Goal: Task Accomplishment & Management: Manage account settings

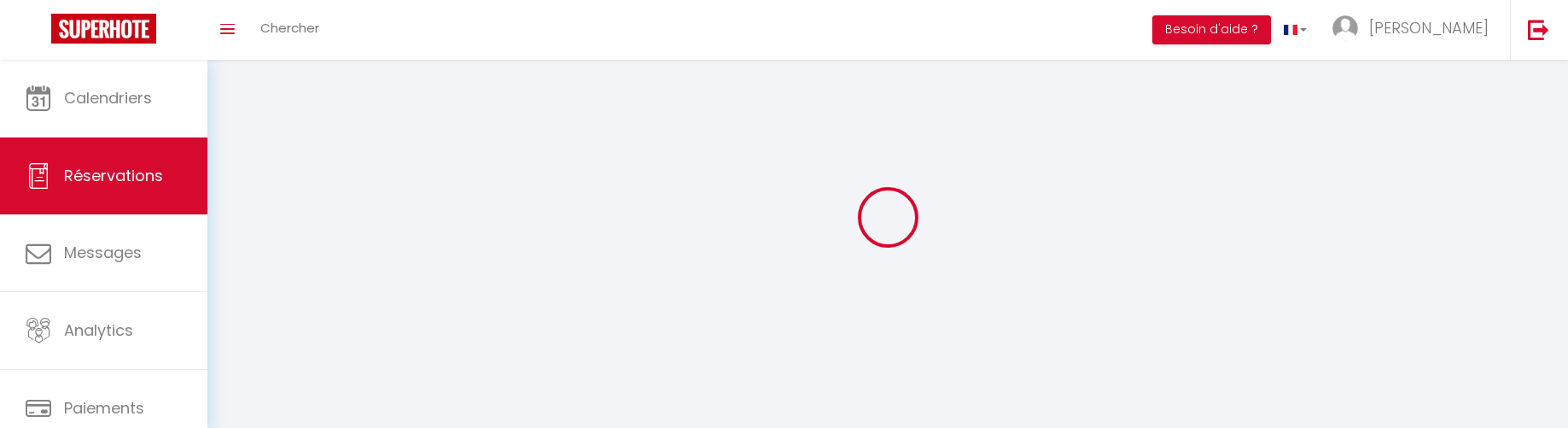
select select "not_cancelled"
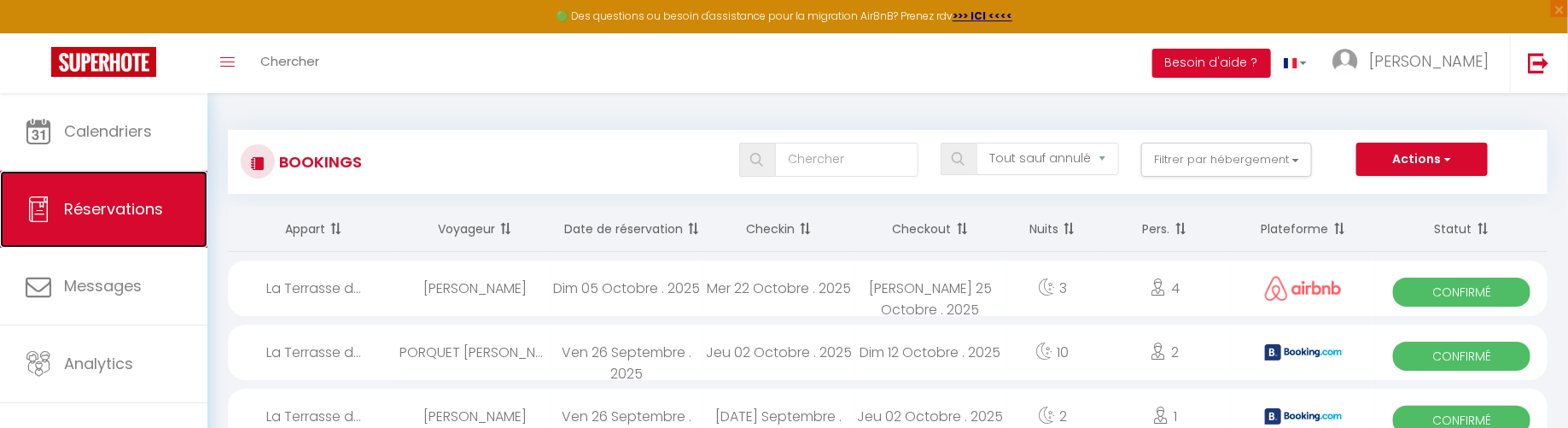
click at [132, 215] on span "Réservations" at bounding box center [113, 208] width 99 height 21
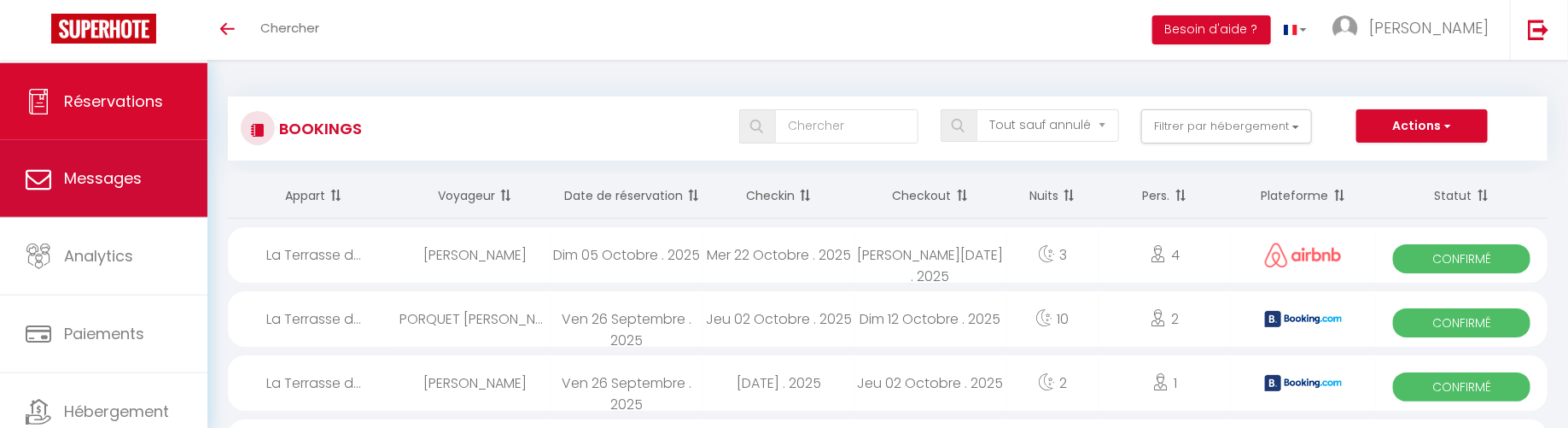
click at [124, 173] on span "Messages" at bounding box center [103, 178] width 78 height 21
select select "message"
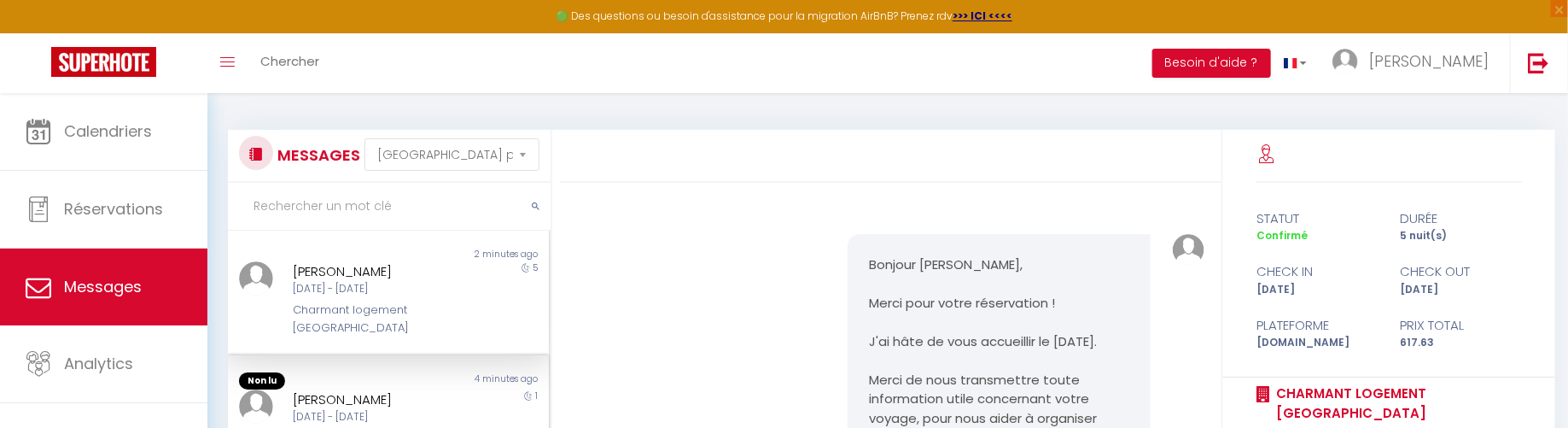
scroll to position [406, 0]
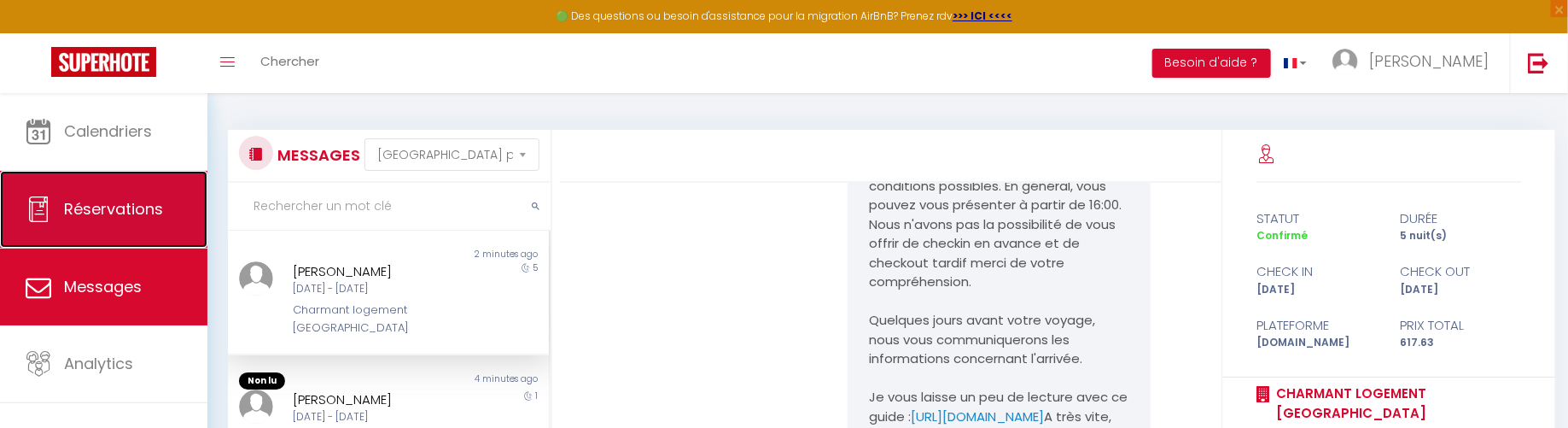
click at [138, 208] on span "Réservations" at bounding box center [113, 208] width 99 height 21
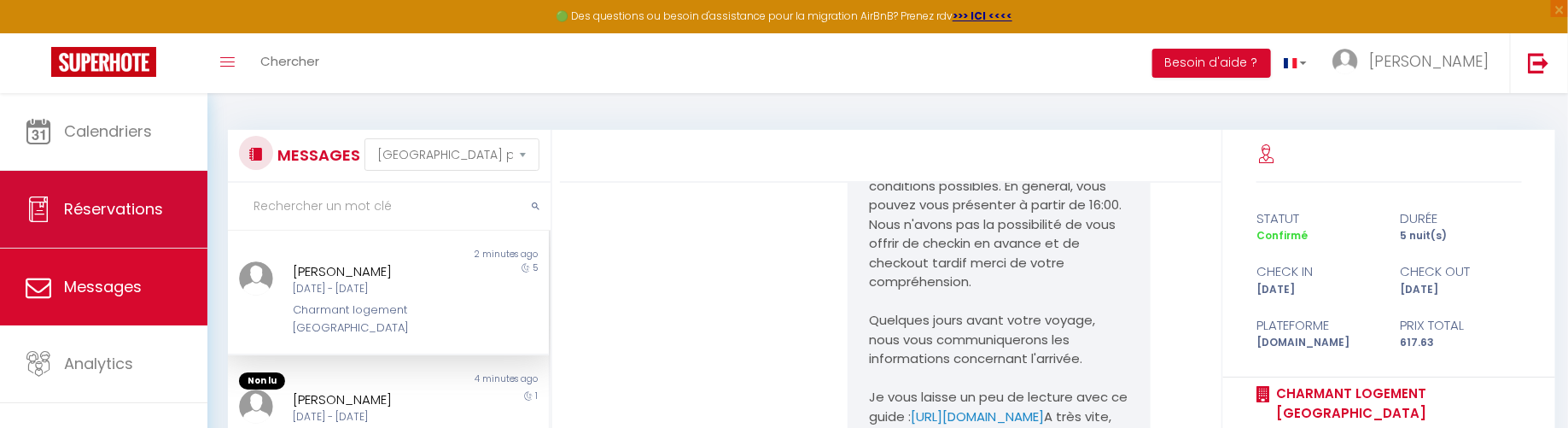
select select "not_cancelled"
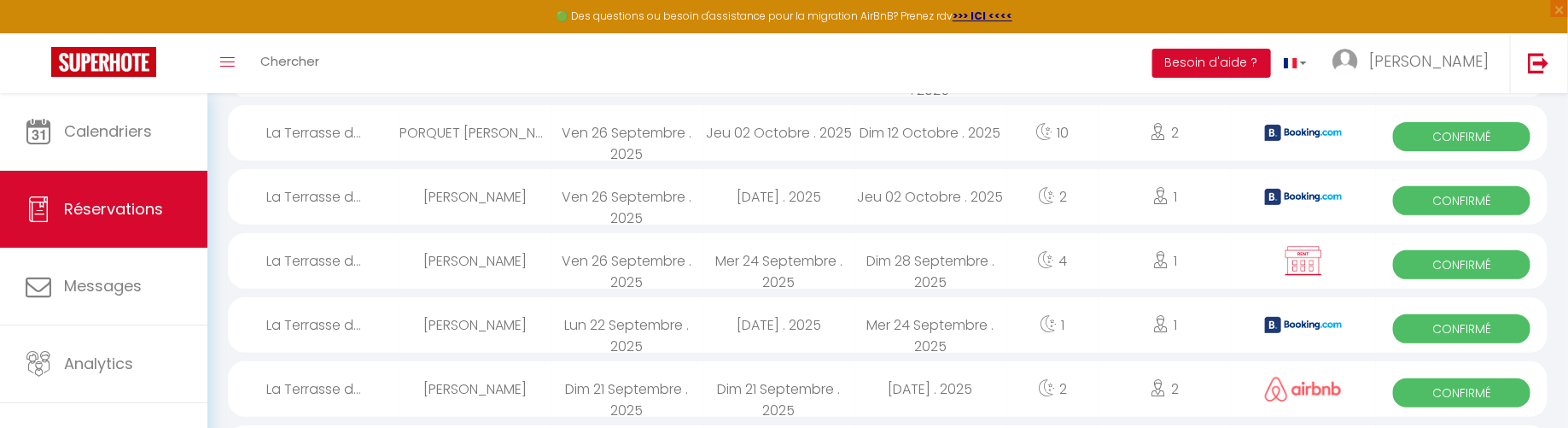
scroll to position [222, 0]
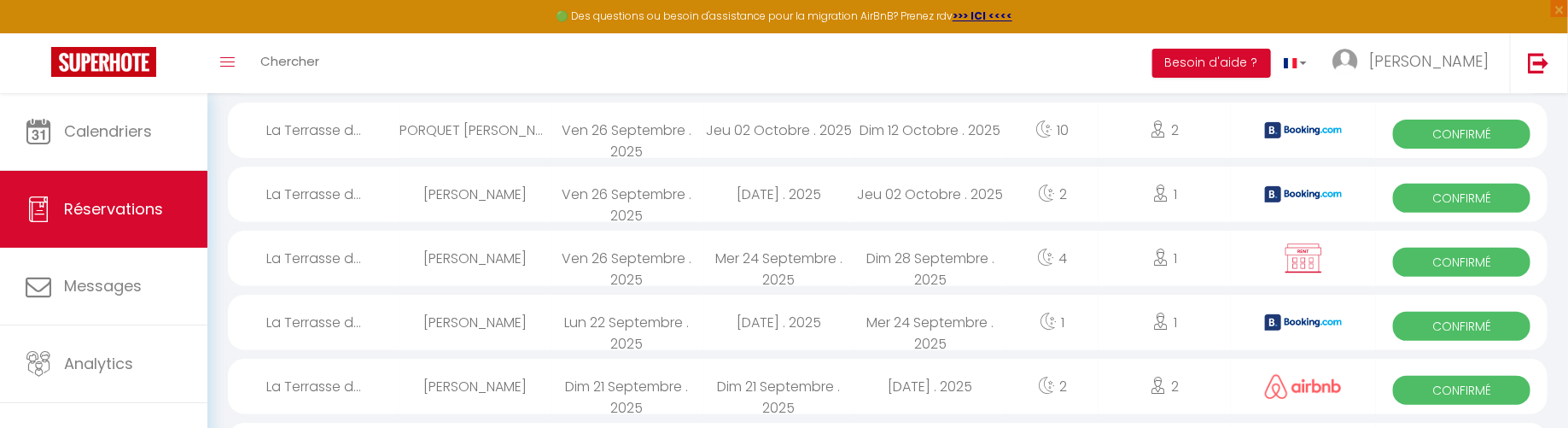
click at [482, 257] on div "[PERSON_NAME]" at bounding box center [475, 258] width 152 height 56
select select "OK"
select select "KO"
select select "0"
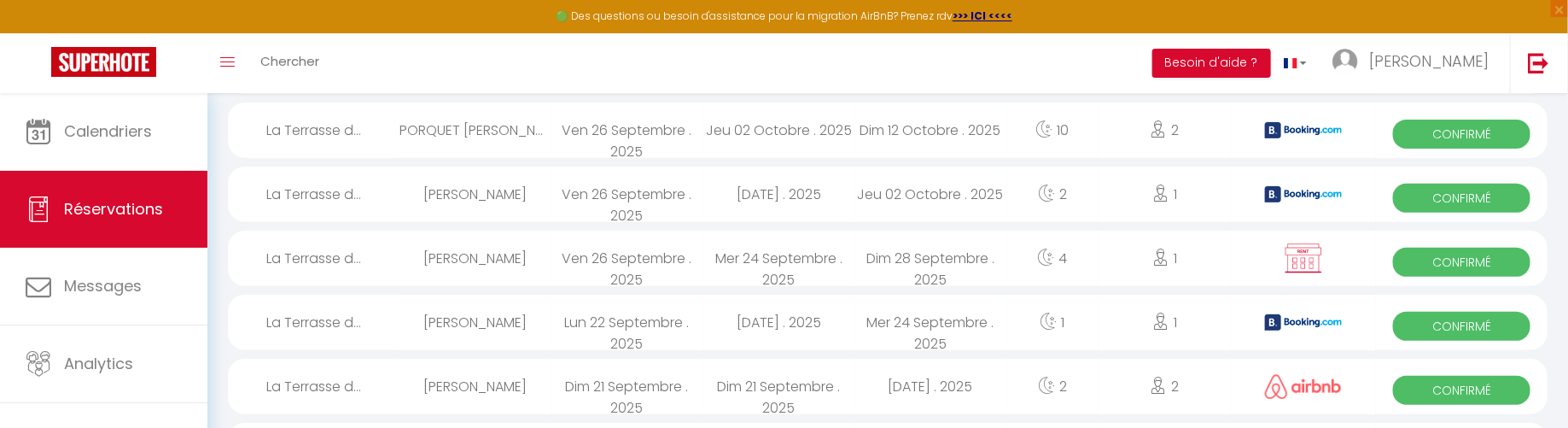
select select "1"
select select
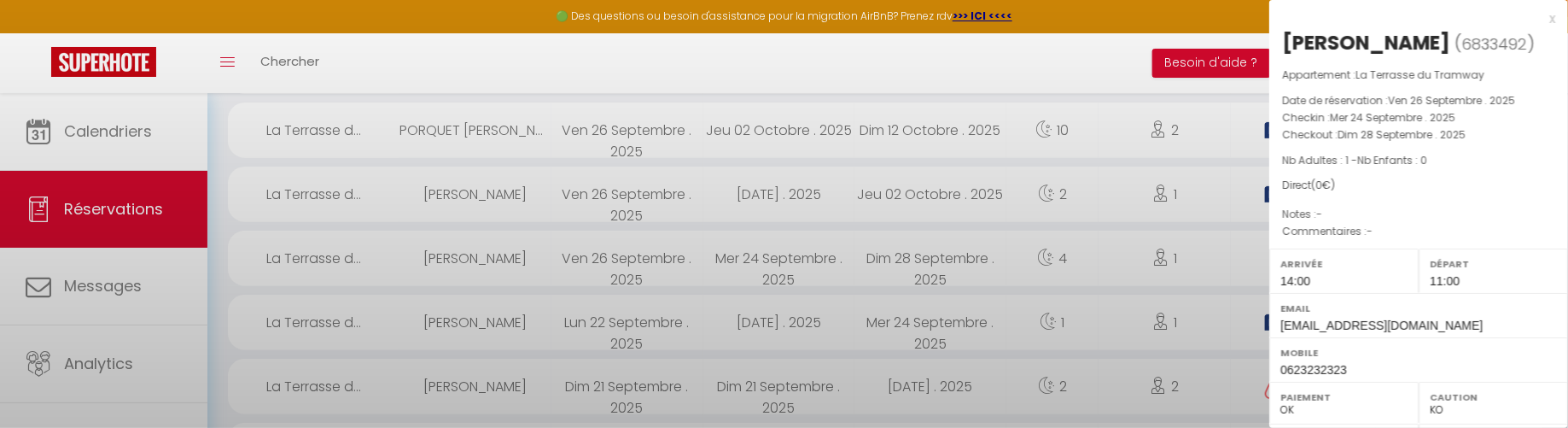
select select "14098"
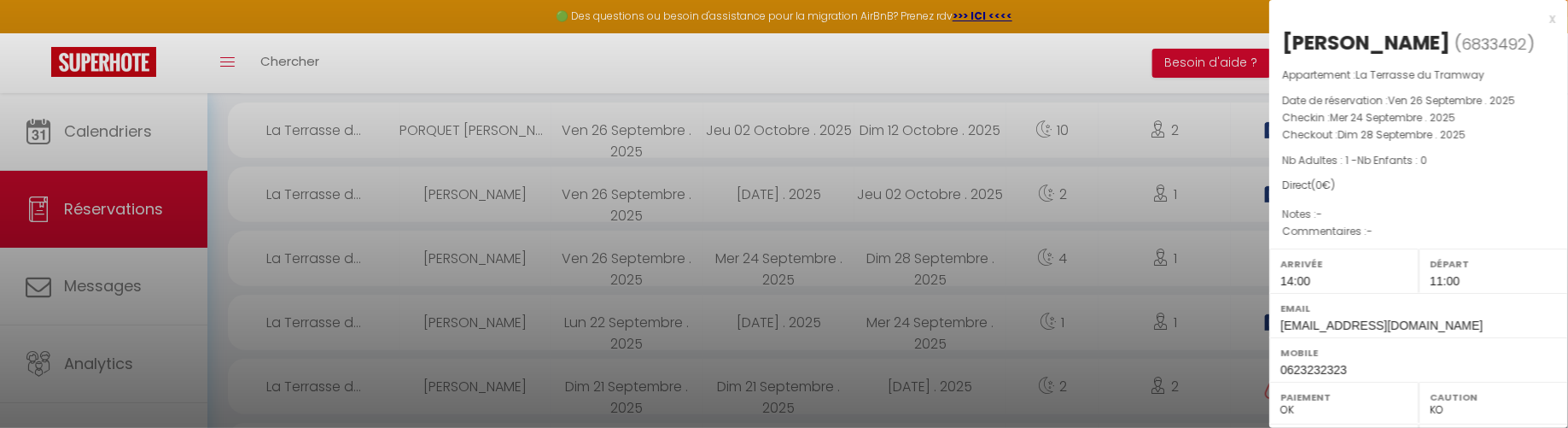
click at [660, 133] on div at bounding box center [784, 214] width 1568 height 428
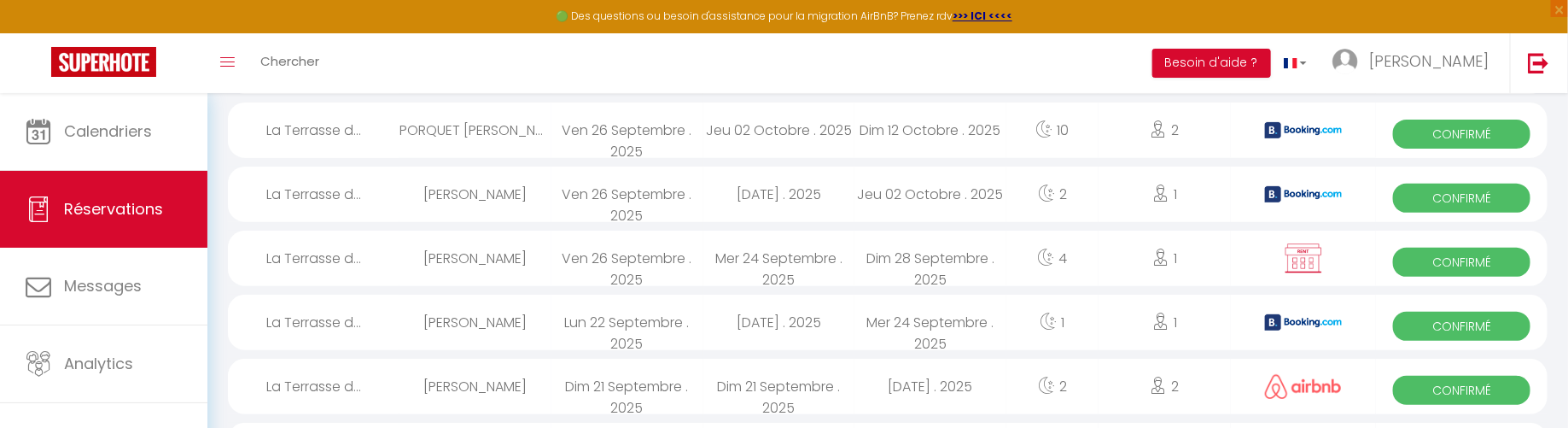
click at [429, 213] on div "[PERSON_NAME]" at bounding box center [475, 195] width 152 height 56
select select "OK"
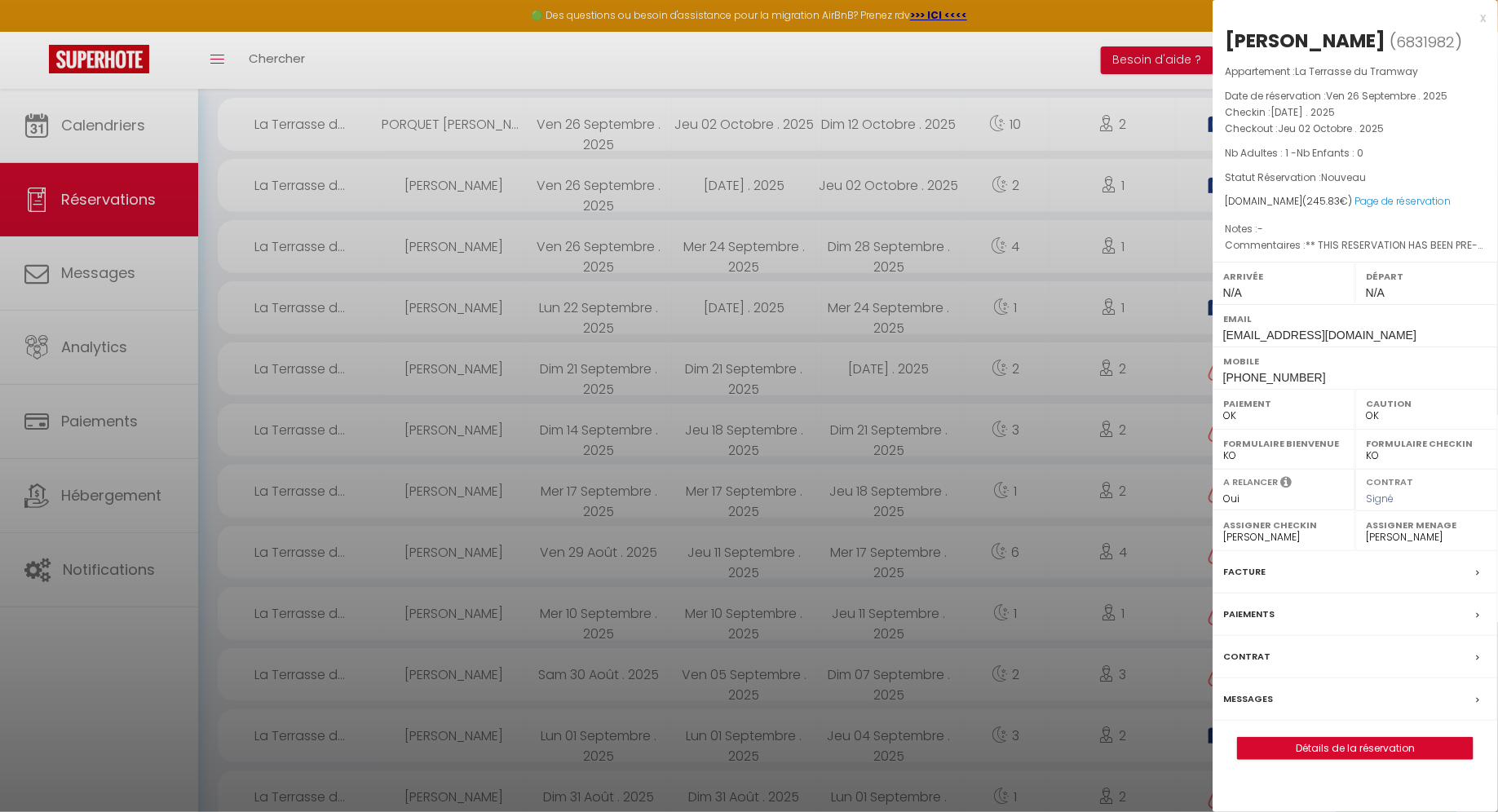
click at [1486, 25] on div "x Maxime Louet ( 6831982 ) Appartement : La Terrasse du Tramway Date de réserva…" at bounding box center [1356, 392] width 286 height 785
click at [1483, 17] on div "x" at bounding box center [1349, 18] width 273 height 19
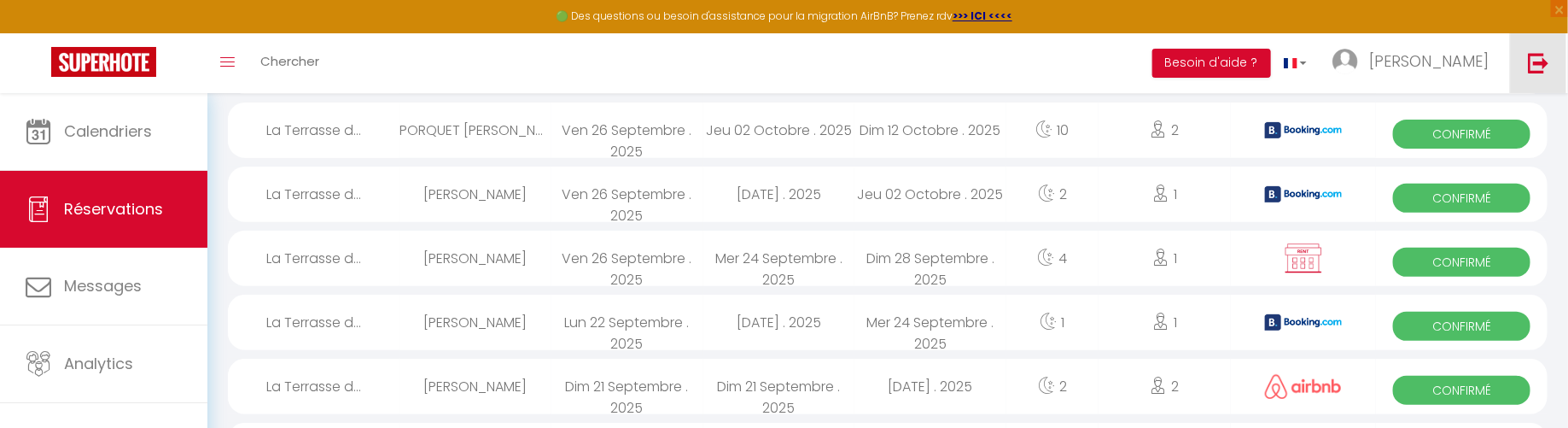
click at [1538, 65] on img at bounding box center [1538, 62] width 21 height 21
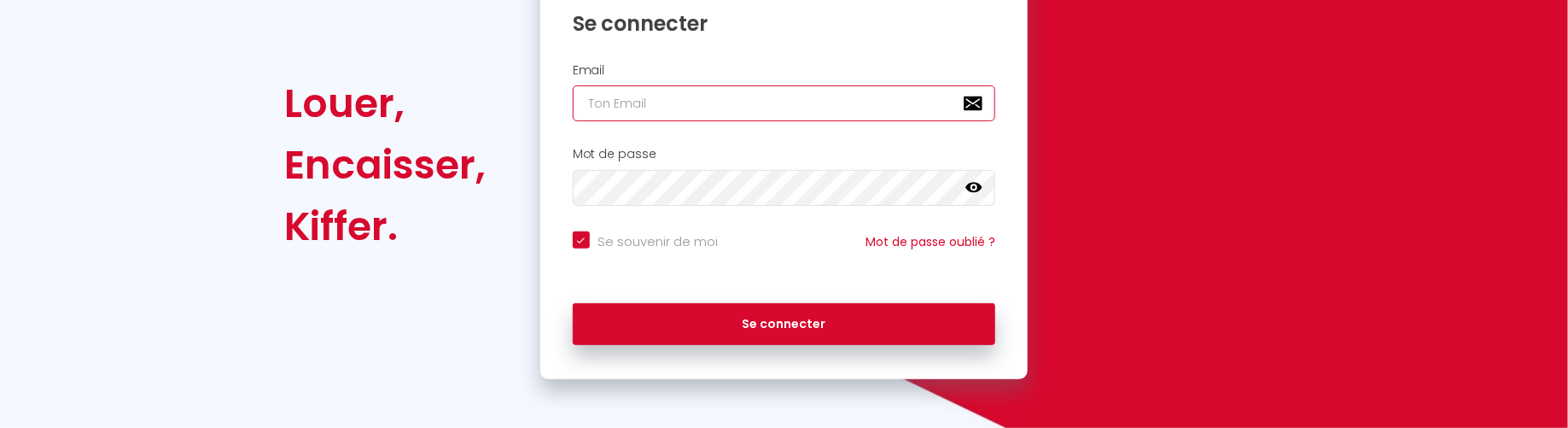
type input "Kevin.meyerhoffer@gmail.com"
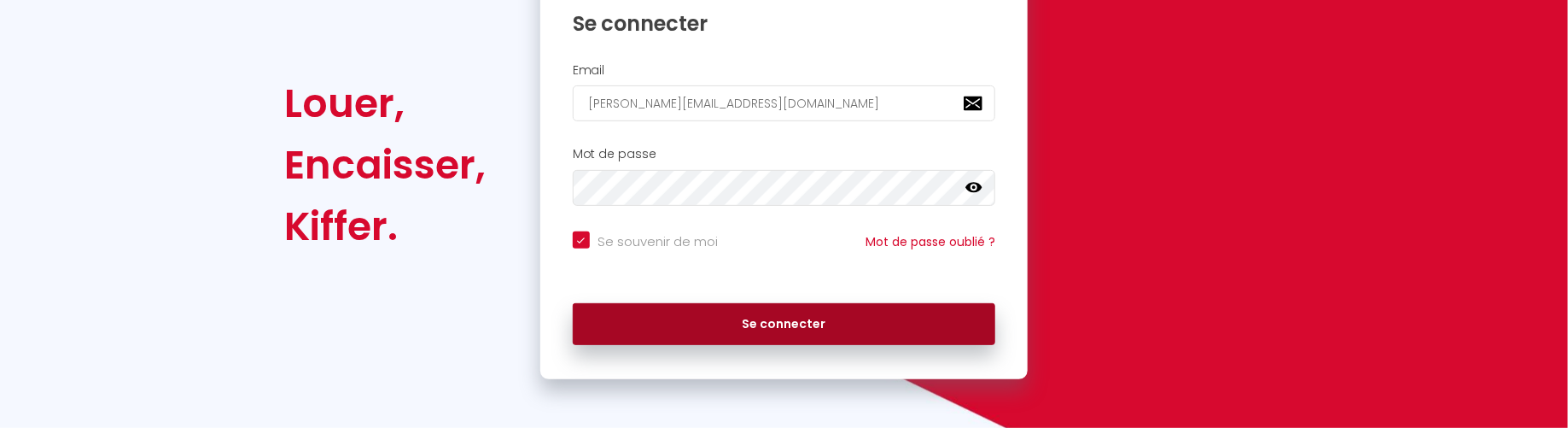
click at [707, 325] on button "Se connecter" at bounding box center [784, 324] width 423 height 43
checkbox input "true"
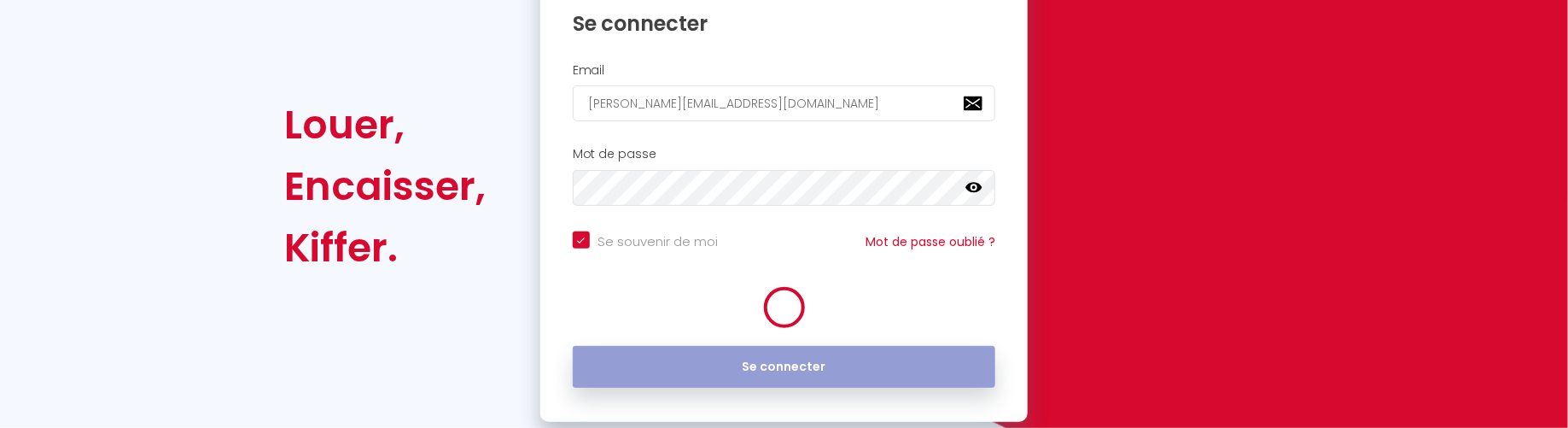
scroll to position [255, 0]
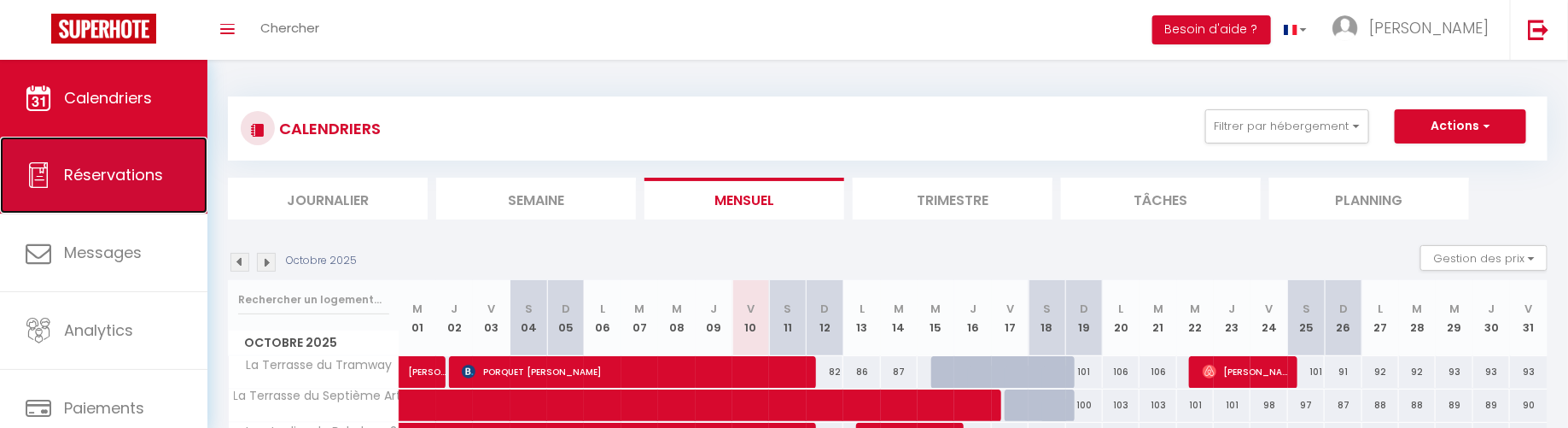
click at [98, 186] on link "Réservations" at bounding box center [104, 174] width 207 height 77
select select "not_cancelled"
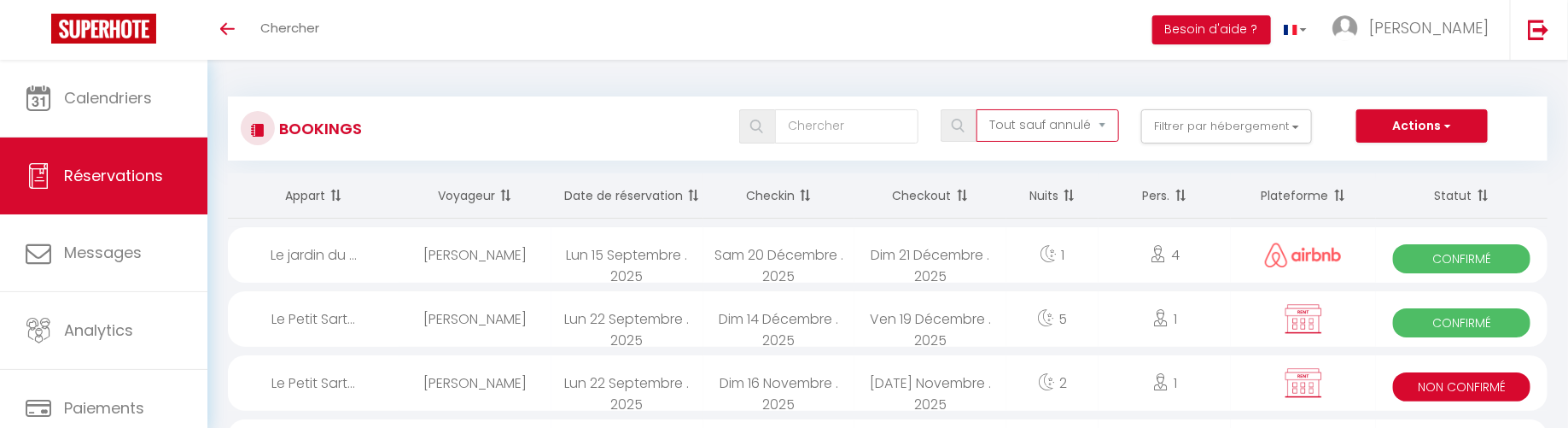
click at [1035, 127] on select "Tous les statuts Annulé Confirmé Non Confirmé Tout sauf annulé No Show Request" at bounding box center [1047, 125] width 143 height 32
select select "all"
click at [978, 109] on select "Tous les statuts Annulé Confirmé Non Confirmé Tout sauf annulé No Show Request" at bounding box center [1047, 125] width 143 height 32
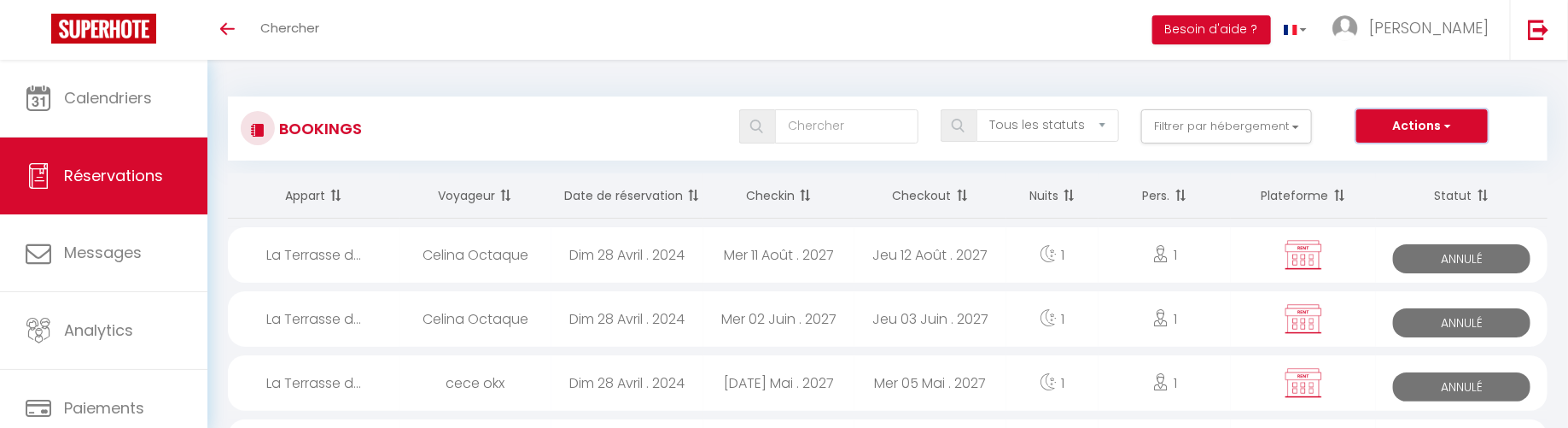
click at [1386, 115] on button "Actions" at bounding box center [1423, 126] width 132 height 34
click at [1345, 110] on div "Tous les statuts Annulé Confirmé Non Confirmé Tout sauf annulé No Show Request …" at bounding box center [942, 126] width 1207 height 34
click at [1025, 126] on select "Tous les statuts Annulé Confirmé Non Confirmé Tout sauf annulé No Show Request" at bounding box center [1047, 125] width 143 height 32
click at [978, 109] on select "Tous les statuts Annulé Confirmé Non Confirmé Tout sauf annulé No Show Request" at bounding box center [1047, 125] width 143 height 32
click at [1206, 123] on button "Filtrer par hébergement" at bounding box center [1226, 126] width 170 height 34
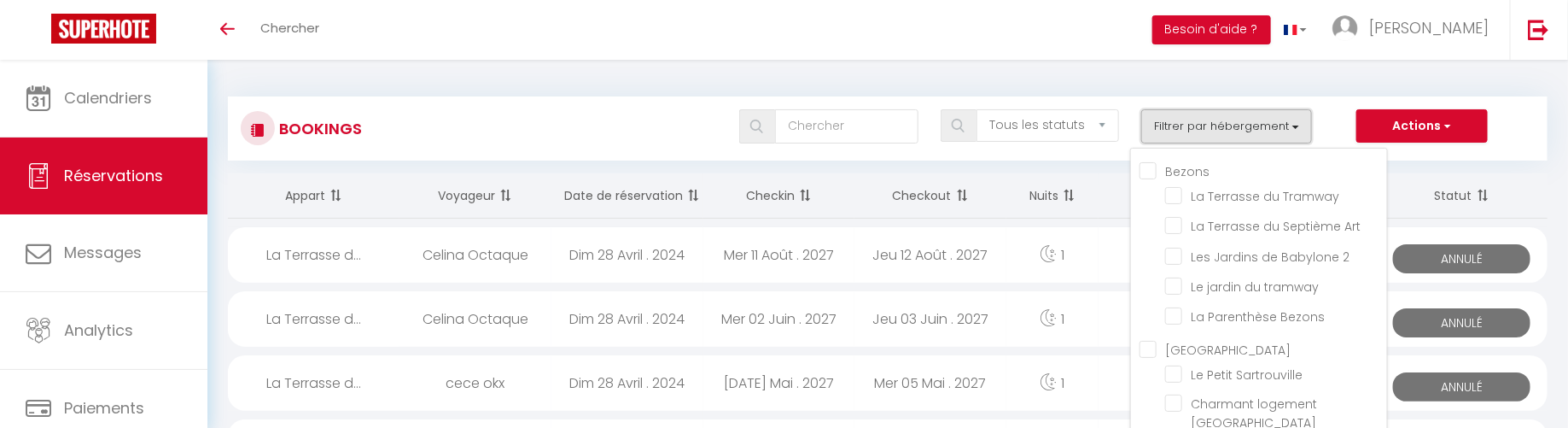
click at [1170, 120] on button "Filtrer par hébergement" at bounding box center [1226, 126] width 170 height 34
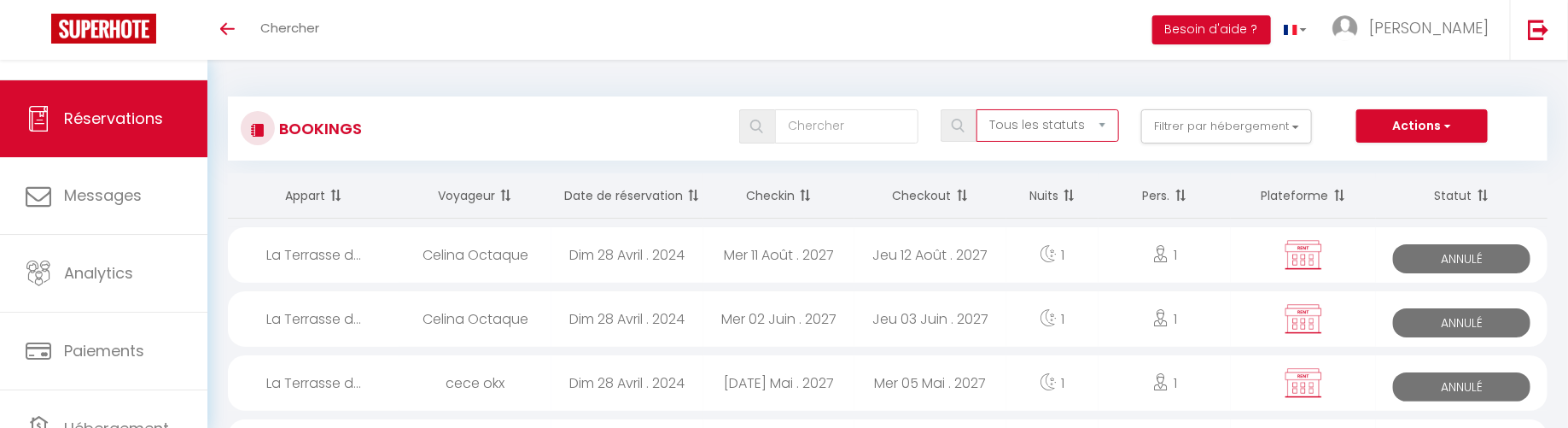
click at [1030, 131] on select "Tous les statuts Annulé Confirmé Non Confirmé Tout sauf annulé No Show Request" at bounding box center [1047, 125] width 143 height 32
select select "not_cancelled"
click at [978, 109] on select "Tous les statuts Annulé Confirmé Non Confirmé Tout sauf annulé No Show Request" at bounding box center [1047, 125] width 143 height 32
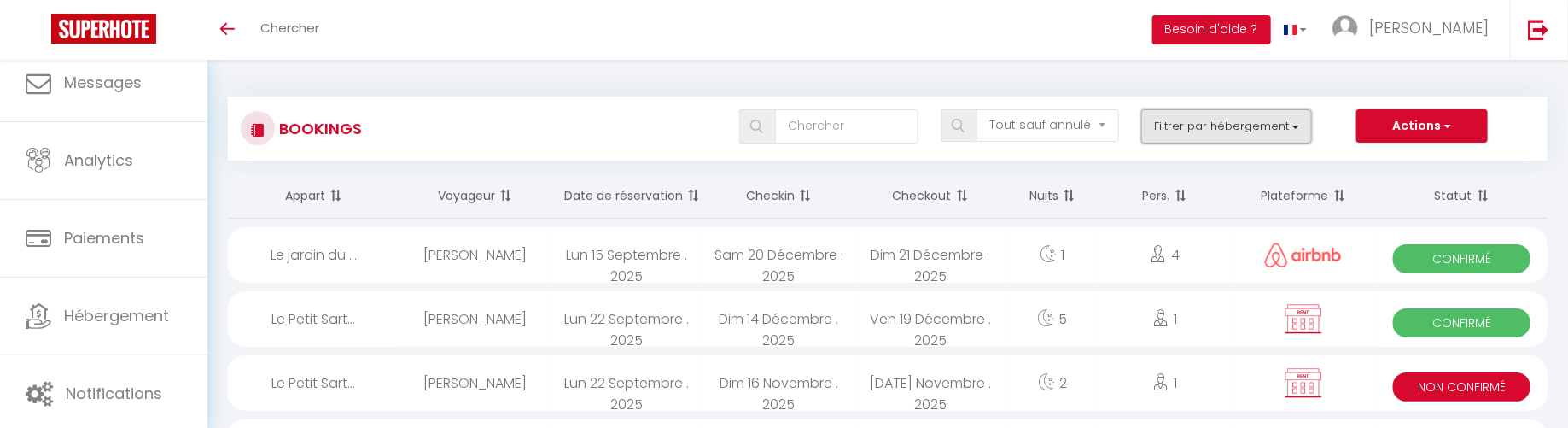
click at [1175, 123] on button "Filtrer par hébergement" at bounding box center [1226, 126] width 170 height 34
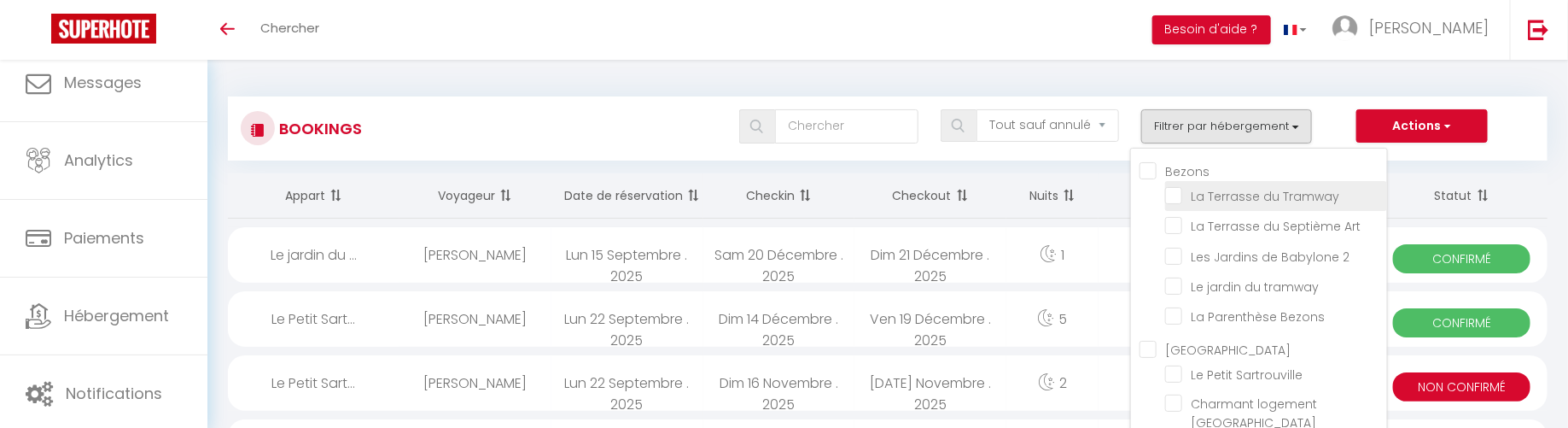
click at [1179, 198] on input "La Terrasse du Tramway" at bounding box center [1276, 195] width 222 height 17
checkbox input "true"
checkbox input "false"
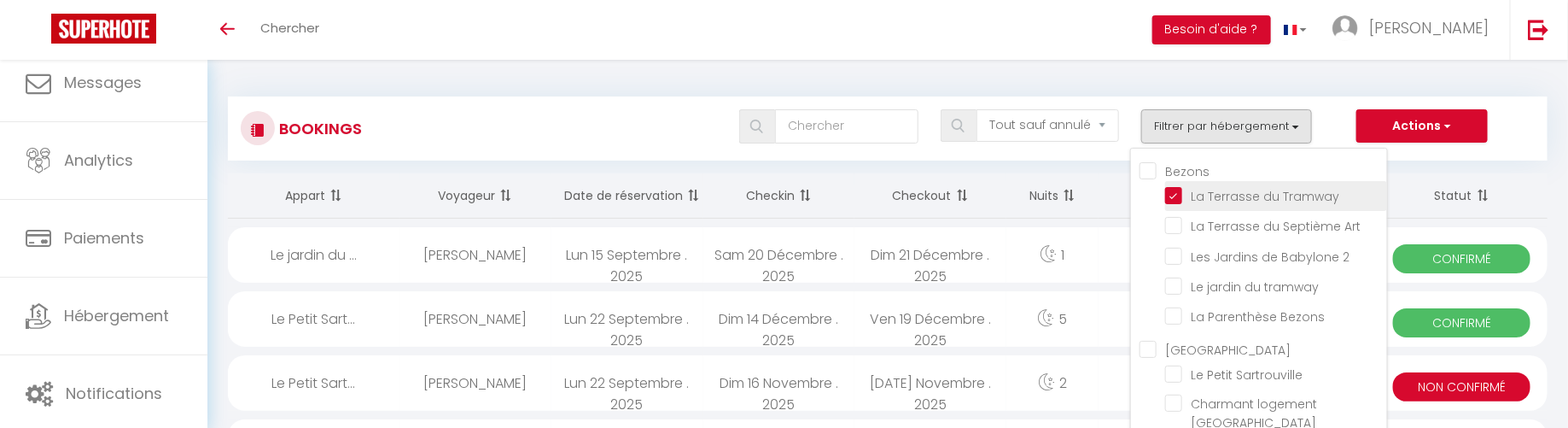
checkbox input "false"
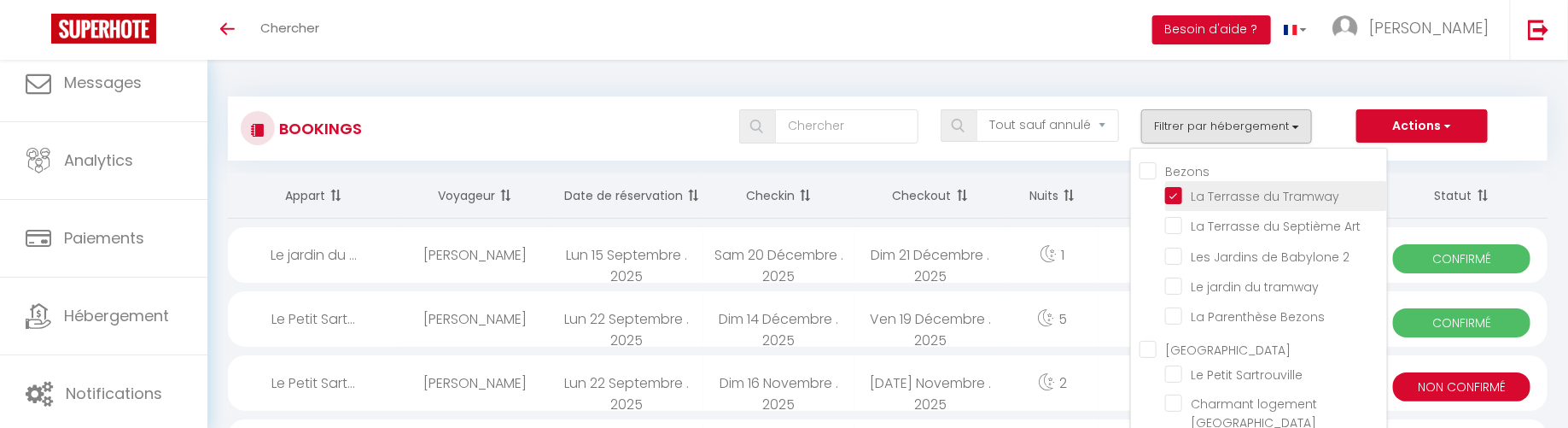
checkbox input "false"
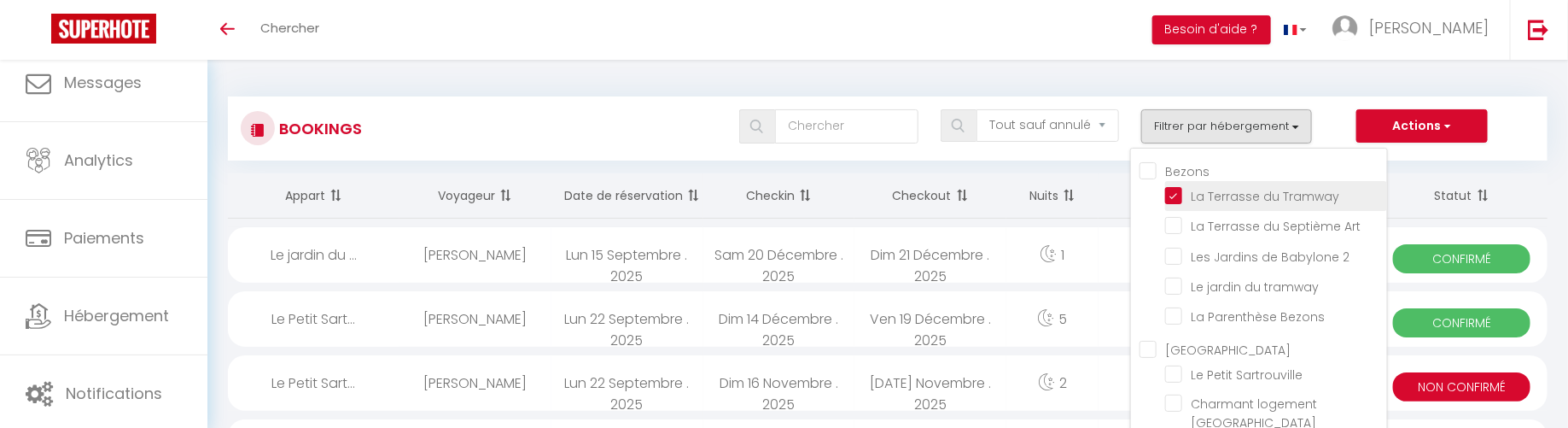
checkbox input "false"
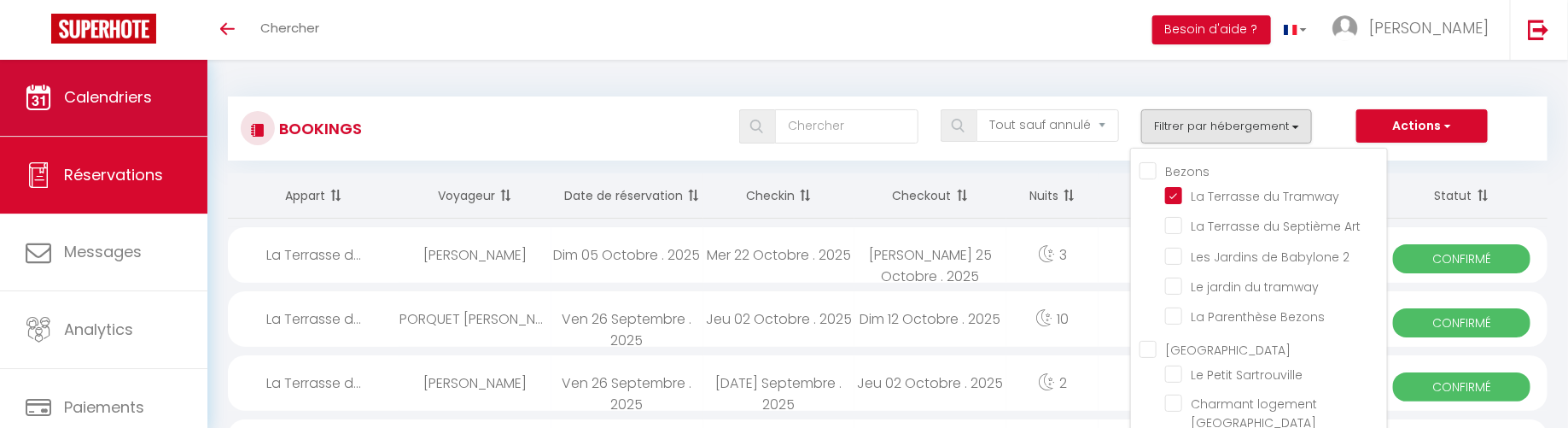
click at [138, 87] on span "Calendriers" at bounding box center [107, 96] width 88 height 21
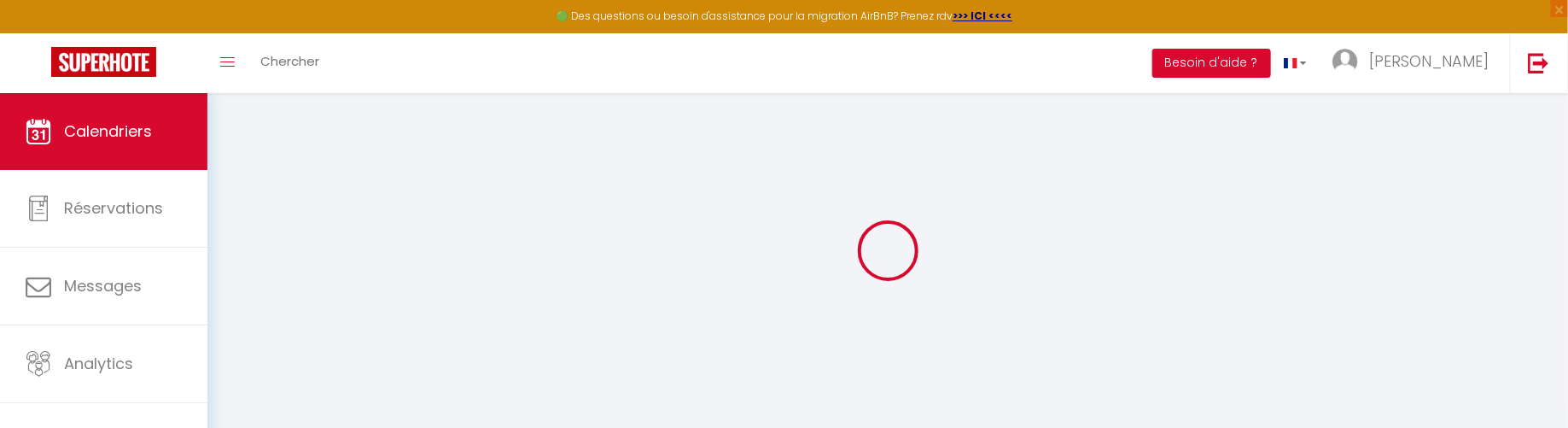
select select
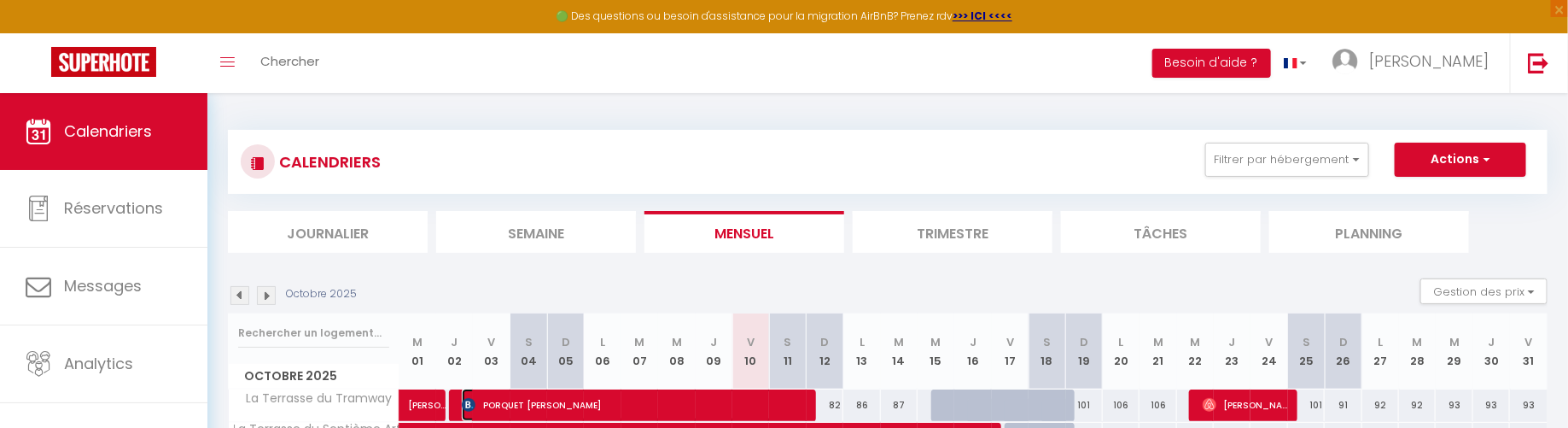
click at [611, 401] on span "PORQUET [PERSON_NAME]" at bounding box center [633, 404] width 343 height 32
select select "OK"
select select "0"
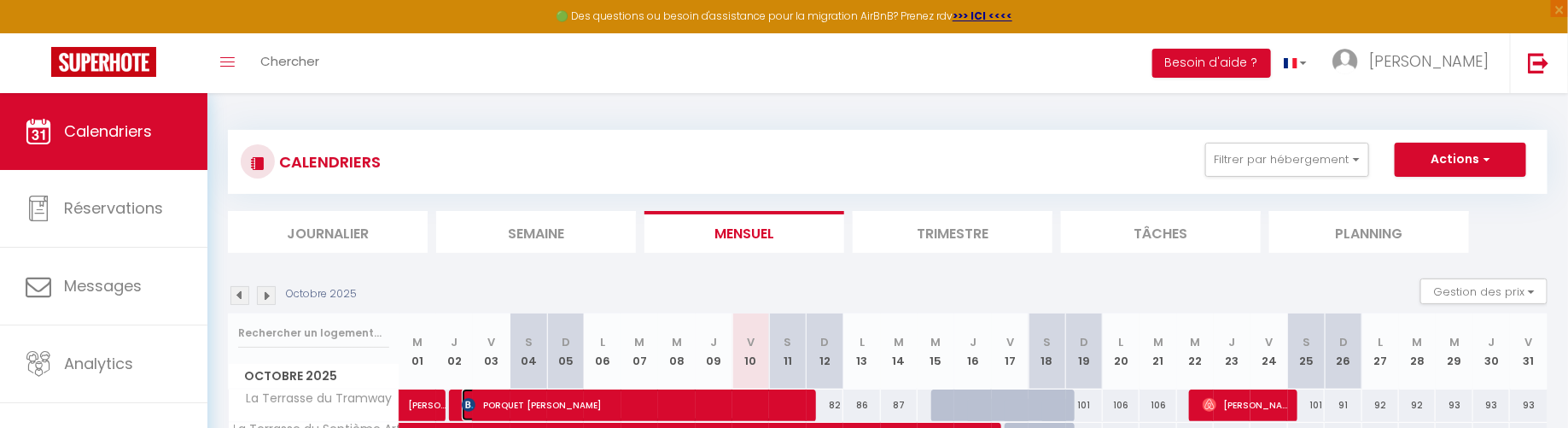
select select "1"
select select
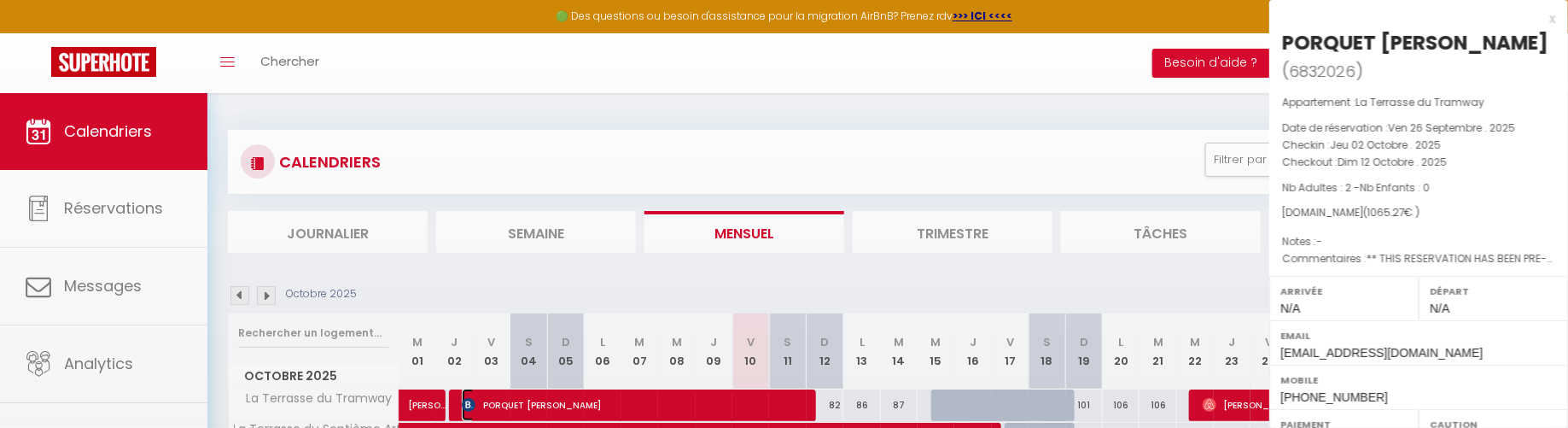
select select "14098"
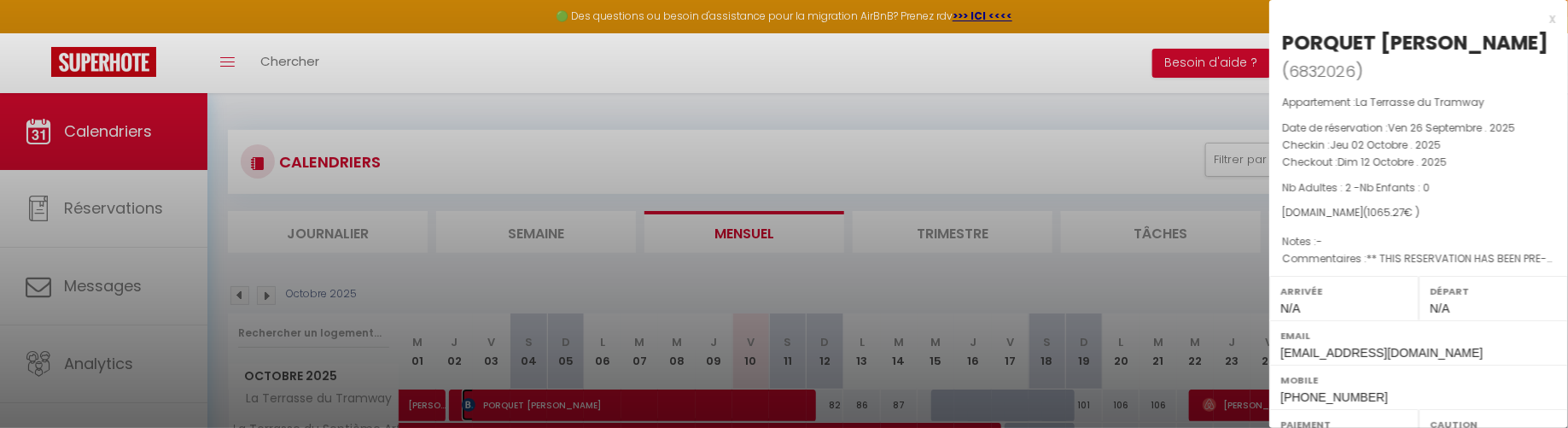
scroll to position [417, 0]
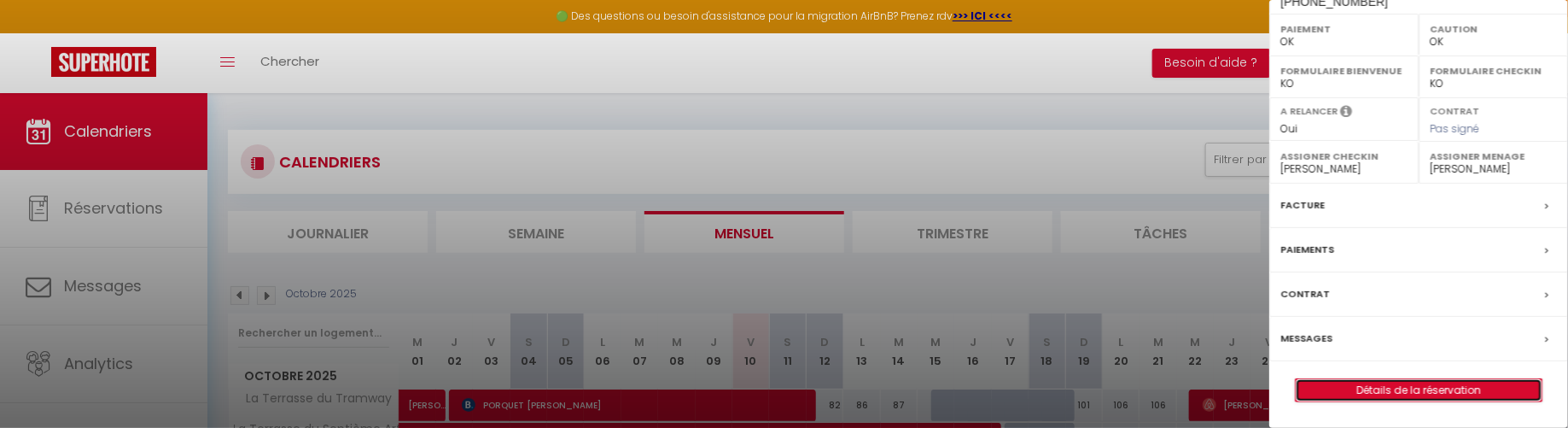
click at [1380, 388] on link "Détails de la réservation" at bounding box center [1418, 390] width 245 height 22
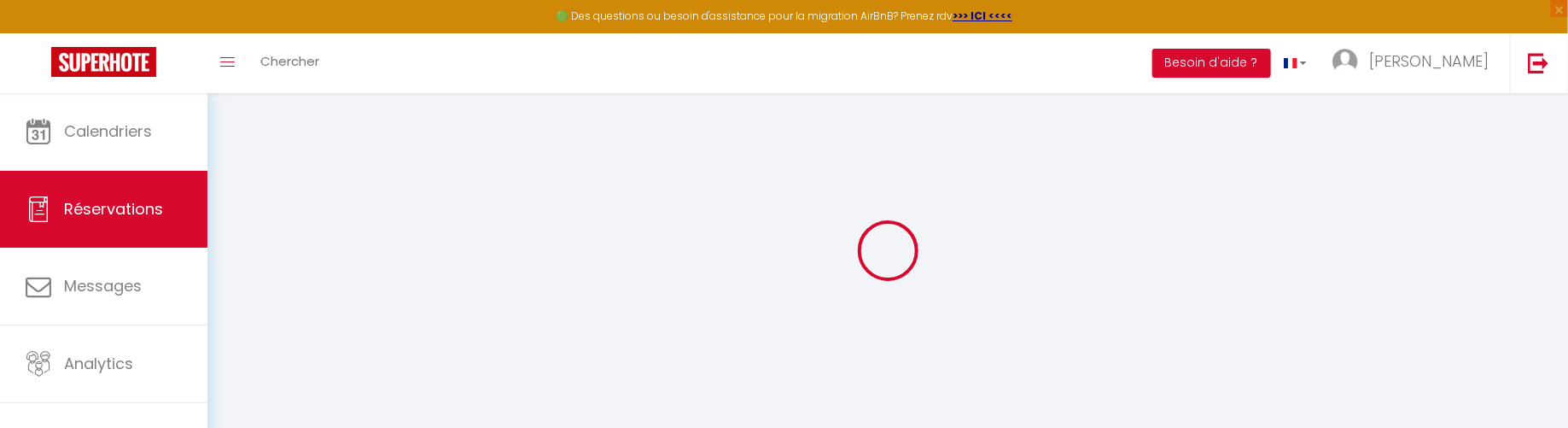
type input "PORQUET"
type input "[PERSON_NAME]"
type input "[EMAIL_ADDRESS][DOMAIN_NAME]"
type input "[PHONE_NUMBER]"
type input "Cocody riviera 3"
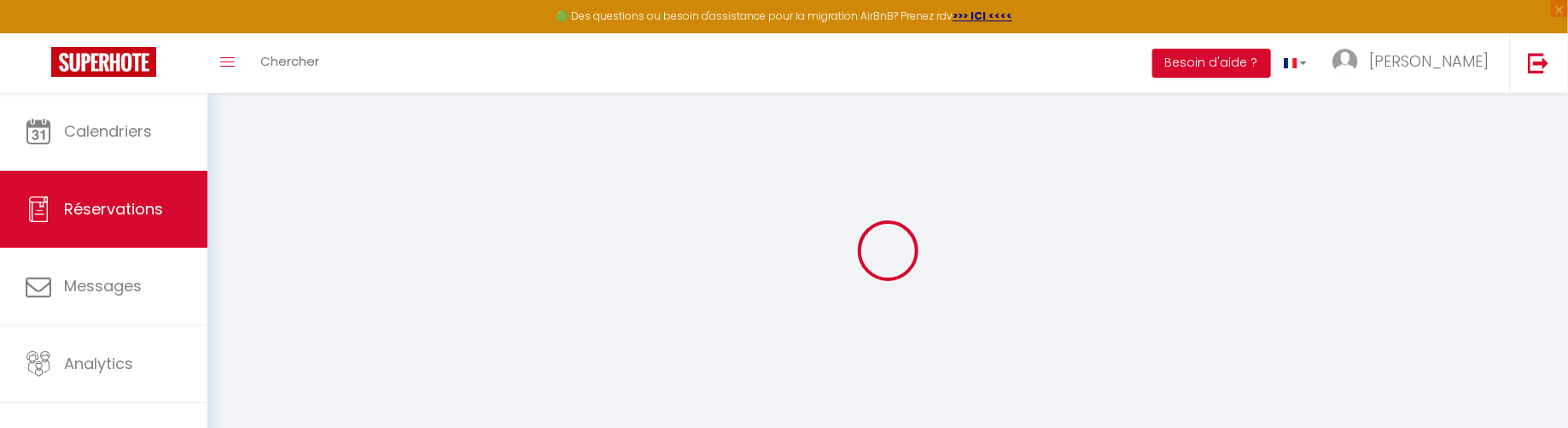
type input "[GEOGRAPHIC_DATA]"
select select "CI"
type input "166.96"
type input "14.91"
select select "22391"
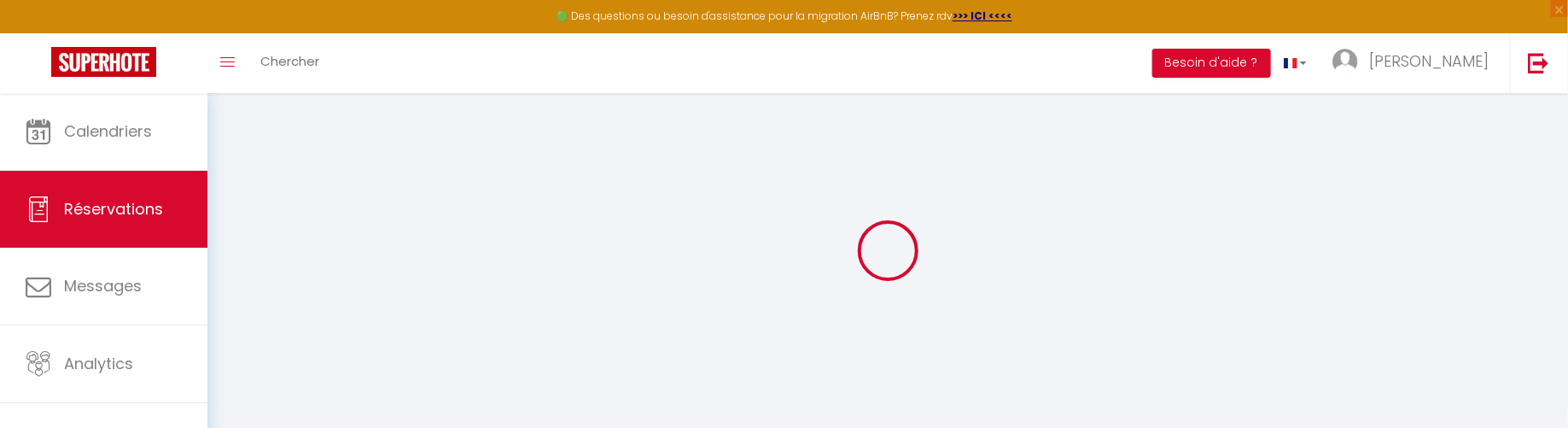
select select "1"
select select
type input "2"
select select "12"
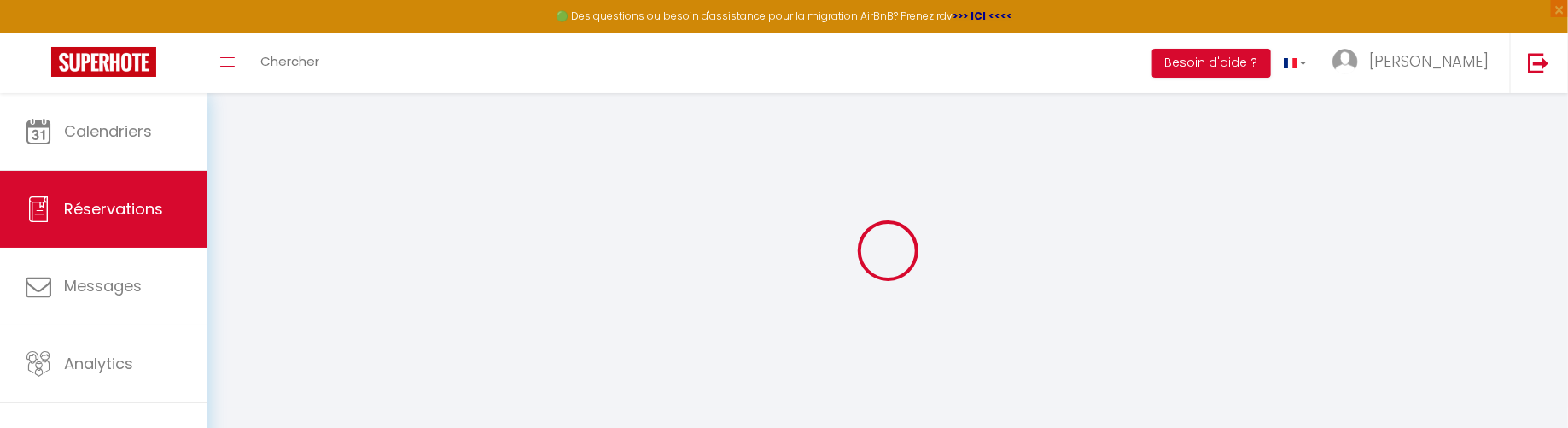
select select "15"
type input "938.12"
checkbox input "false"
type input "0"
select select "2"
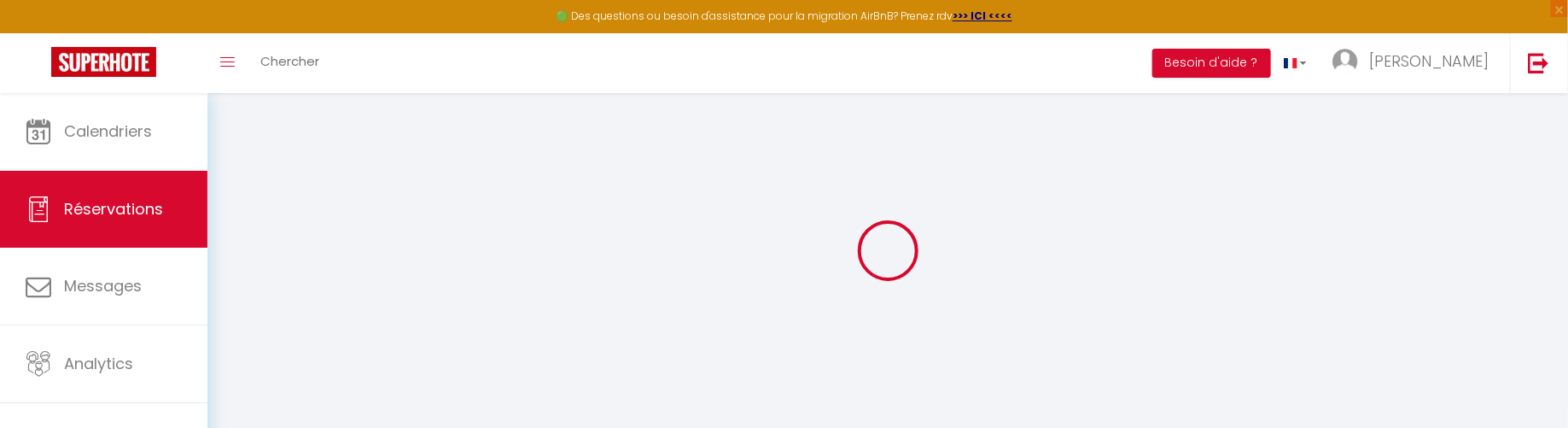
type input "40"
type input "2"
type input "0"
select select
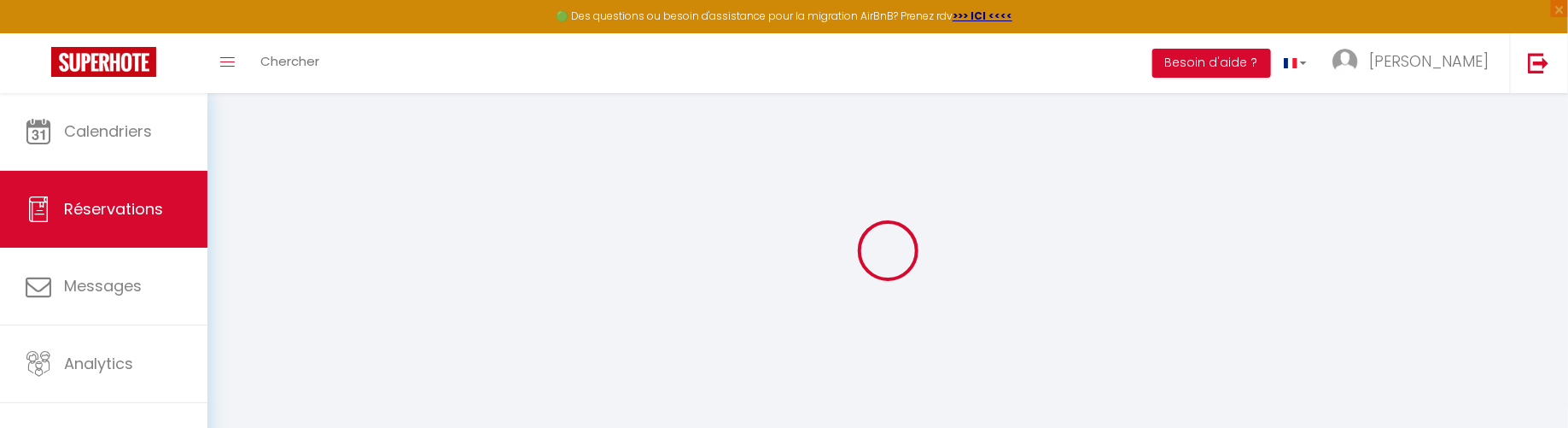
checkbox input "false"
select select
checkbox input "false"
select select
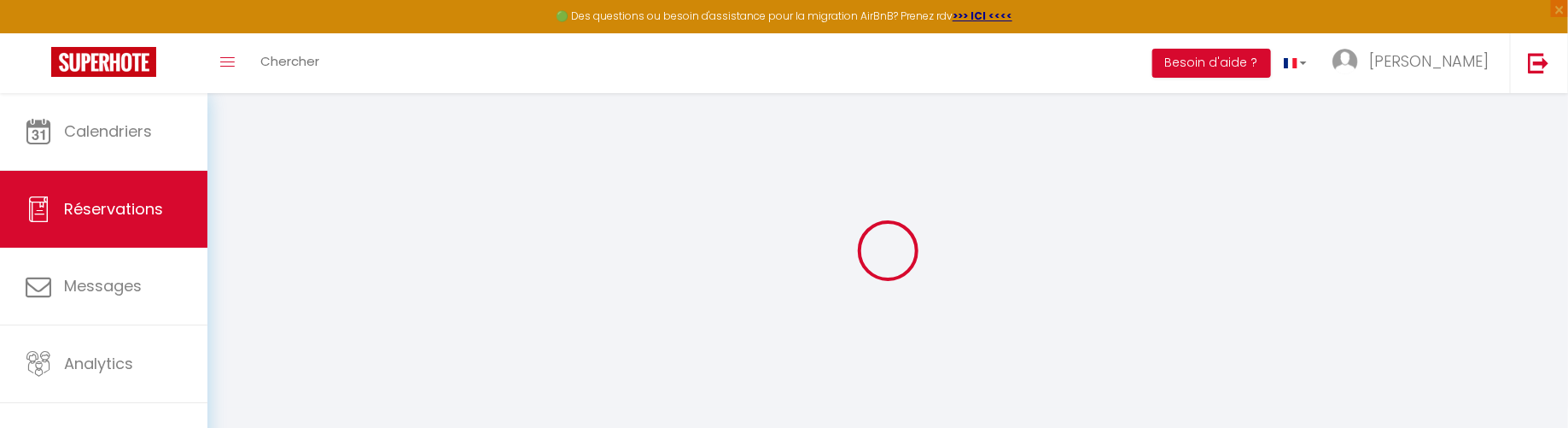
select select
checkbox input "false"
type textarea "** THIS RESERVATION HAS BEEN PRE-PAID ** Reservation has a cancellation grace p…"
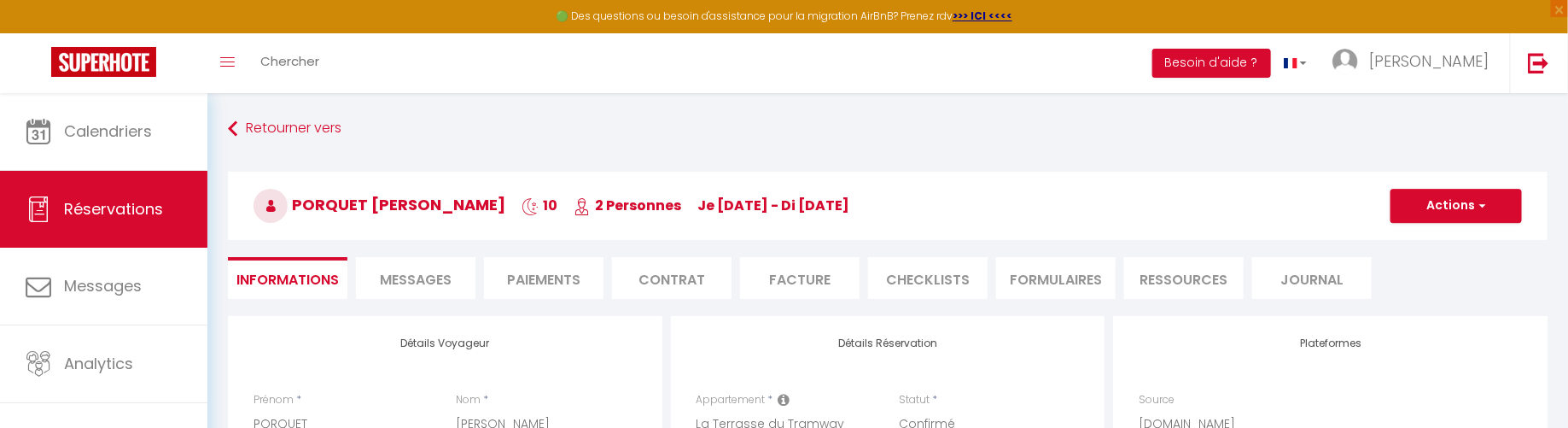
type input "44"
type input "83.15"
select select
checkbox input "false"
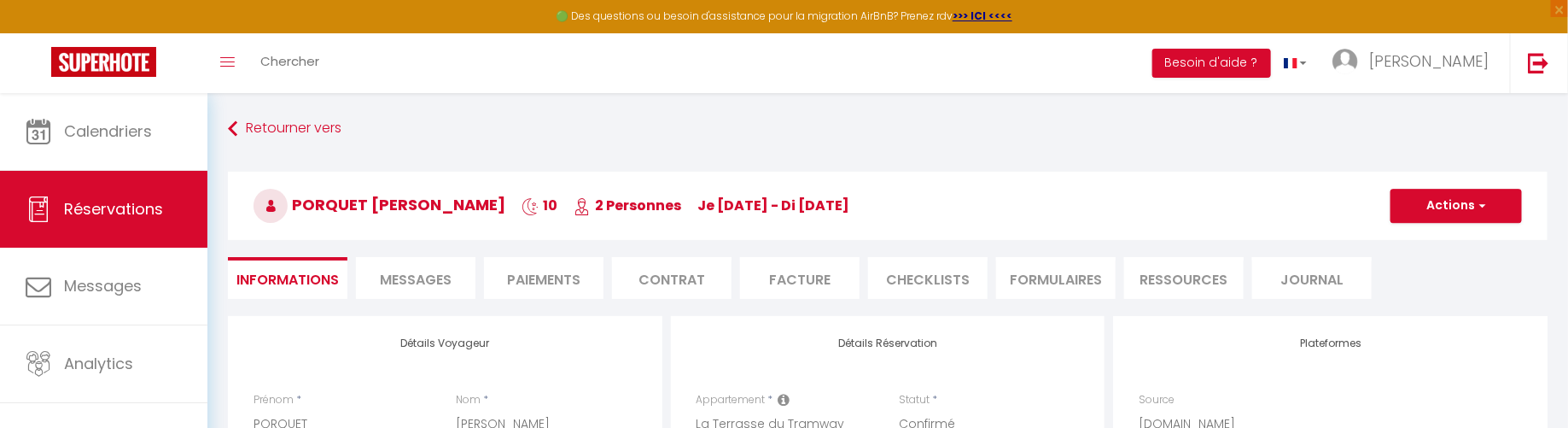
select select
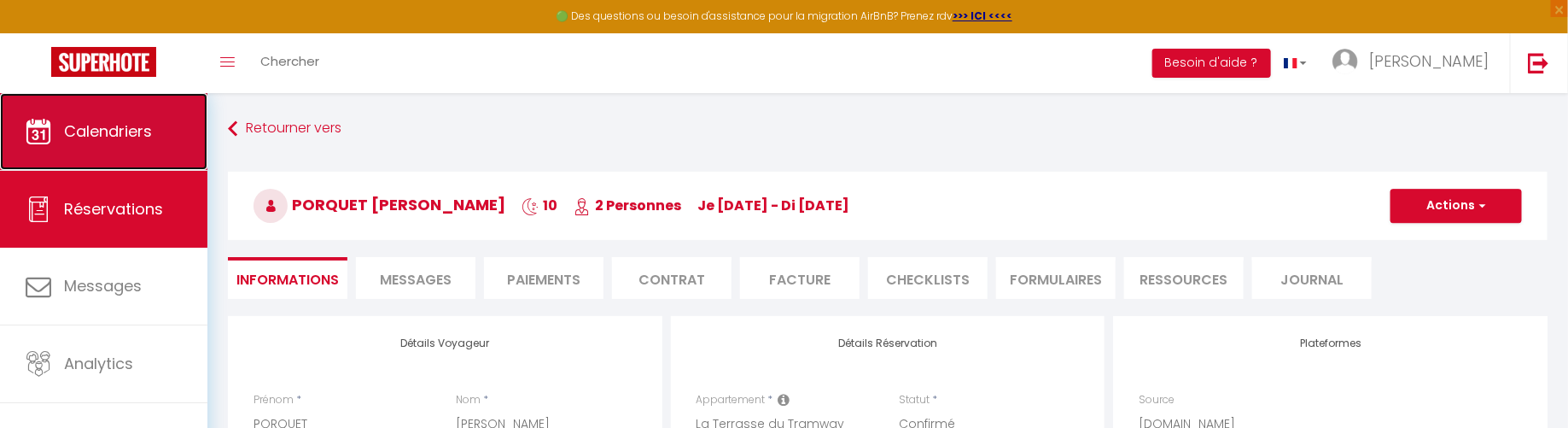
click at [129, 119] on link "Calendriers" at bounding box center [104, 131] width 207 height 77
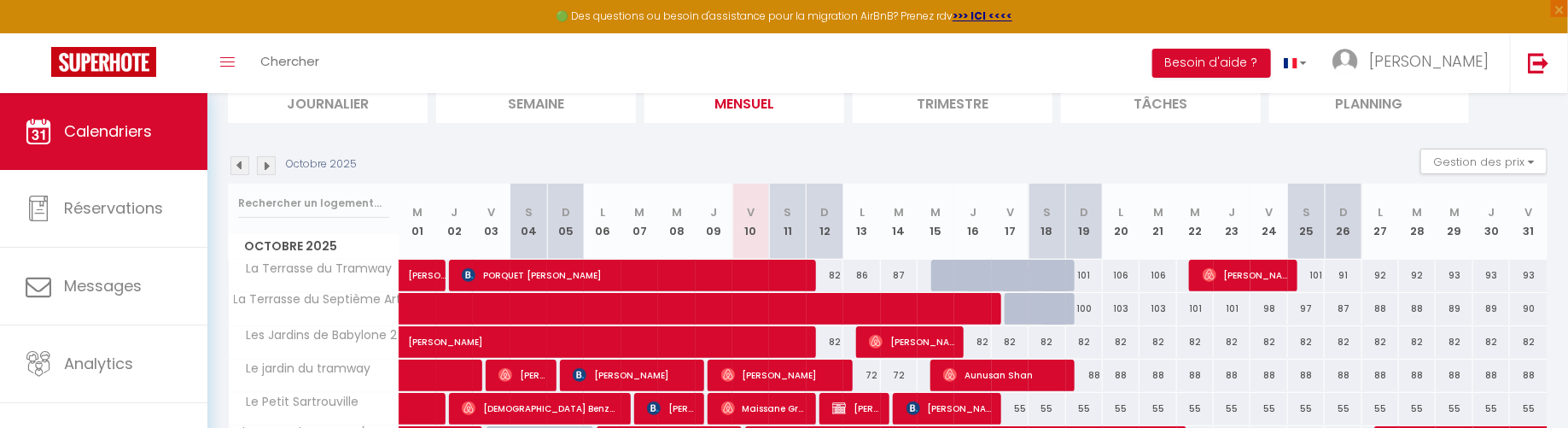
scroll to position [139, 0]
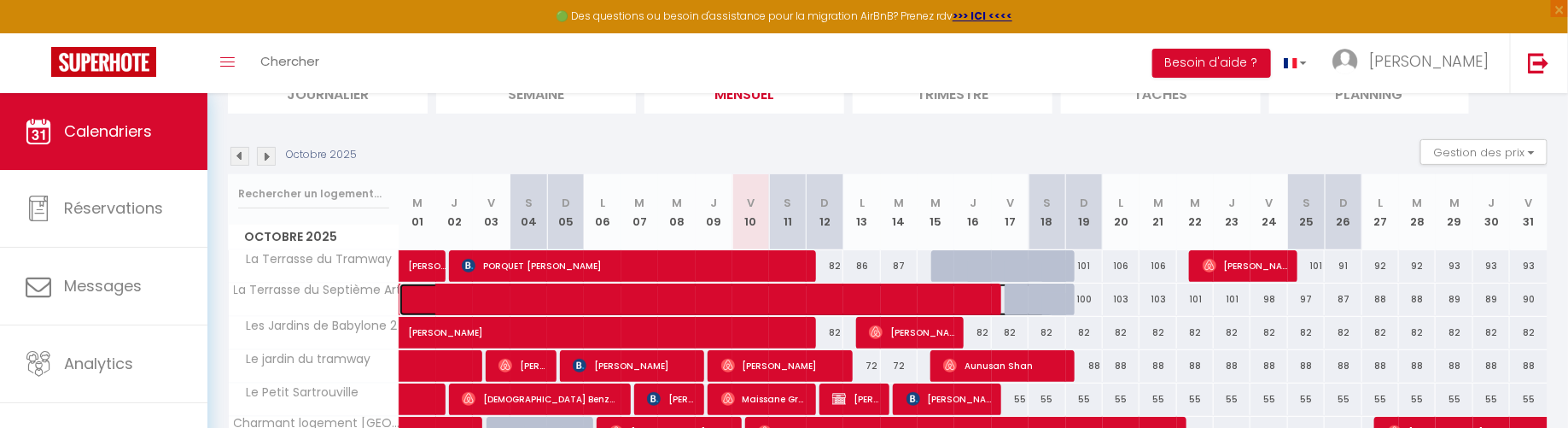
click at [530, 290] on span at bounding box center [739, 299] width 628 height 32
select select "OK"
select select "0"
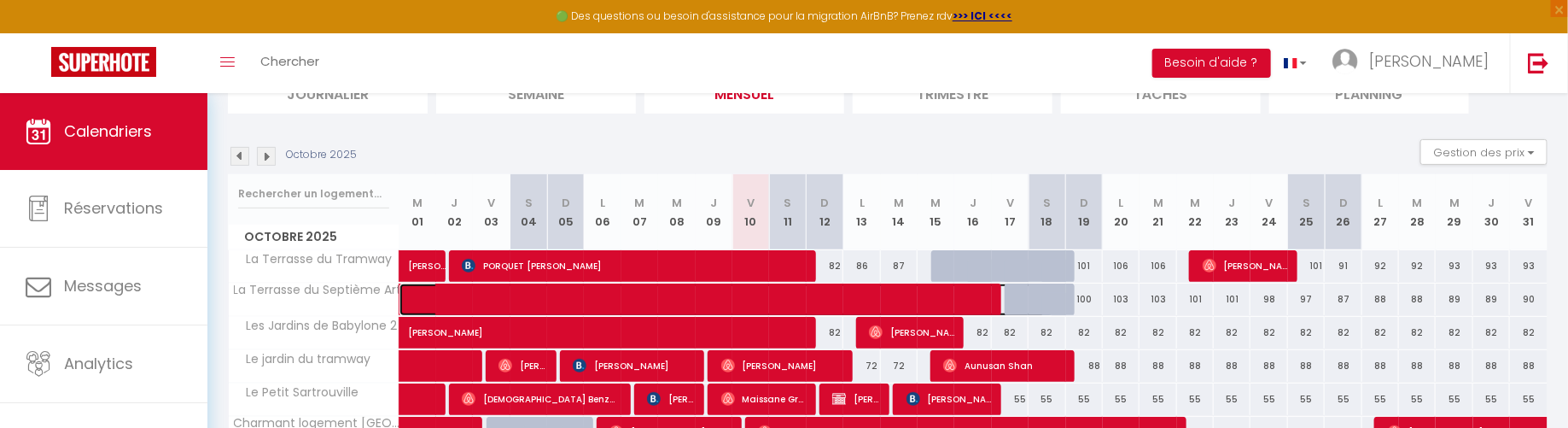
select select "1"
select select
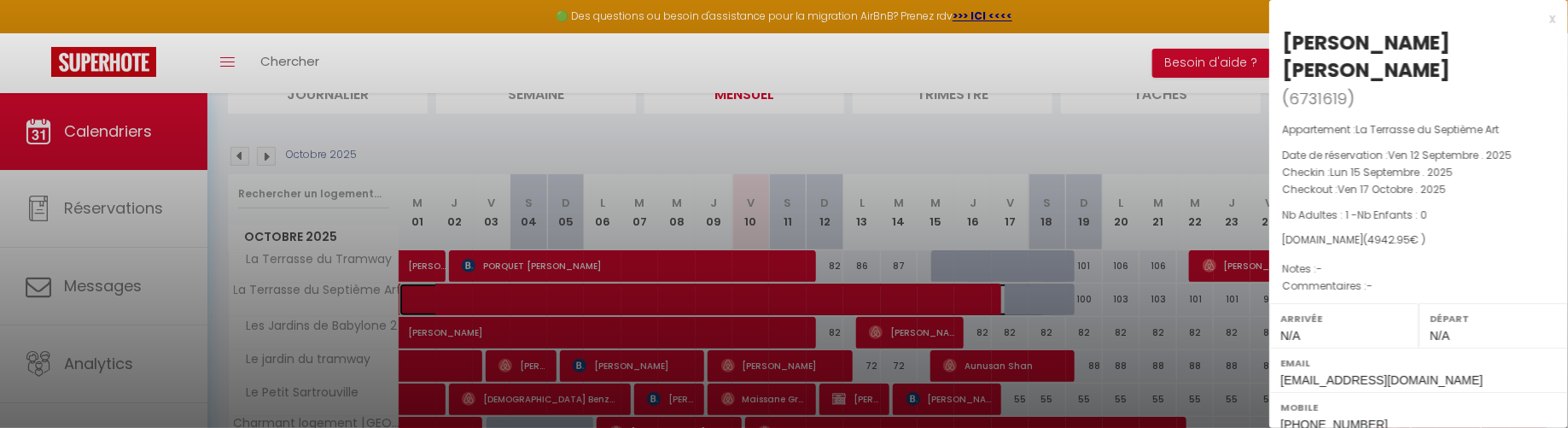
select select "14098"
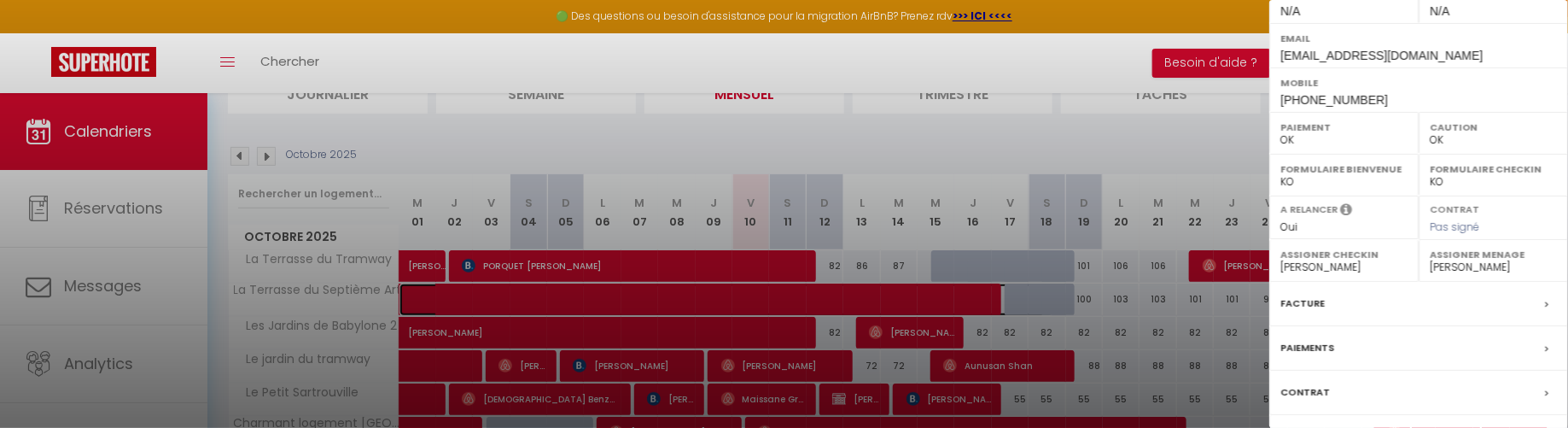
scroll to position [362, 0]
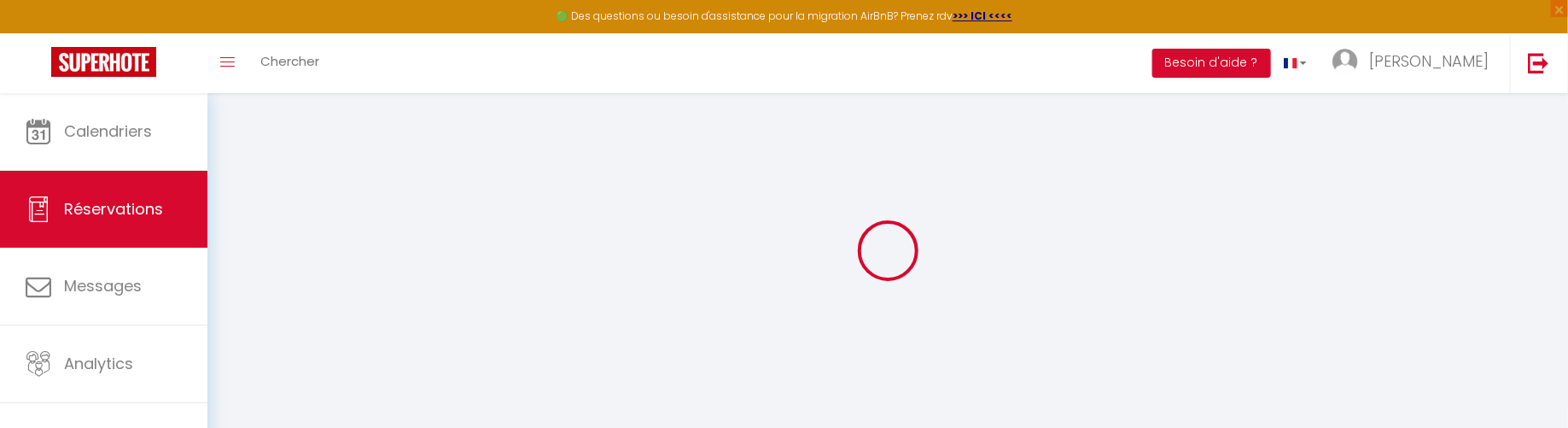
select select
checkbox input "false"
select select
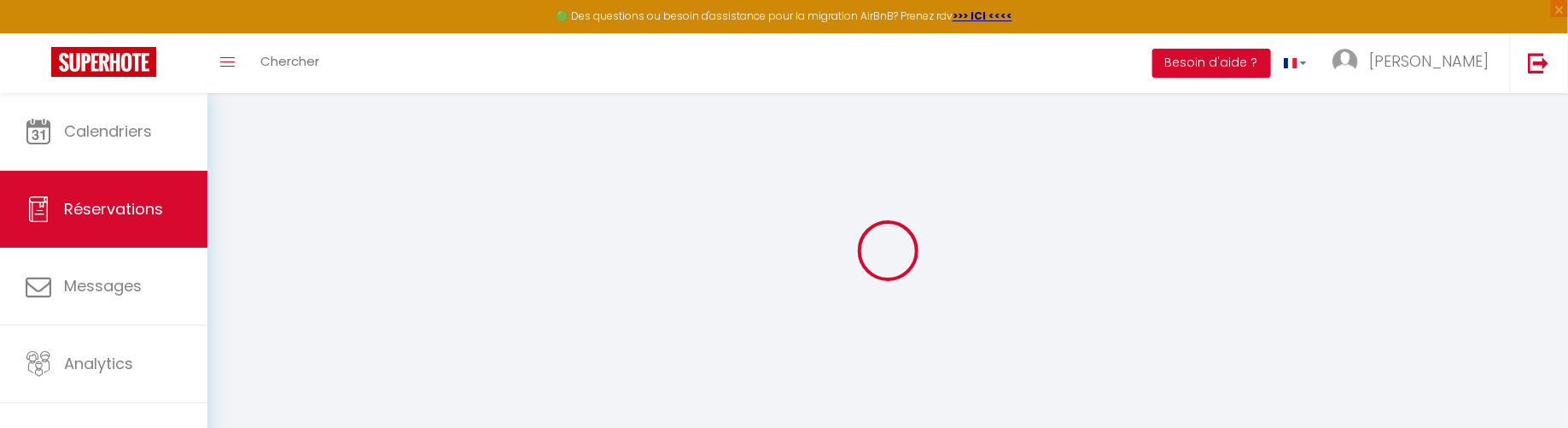
select select
checkbox input "false"
select select
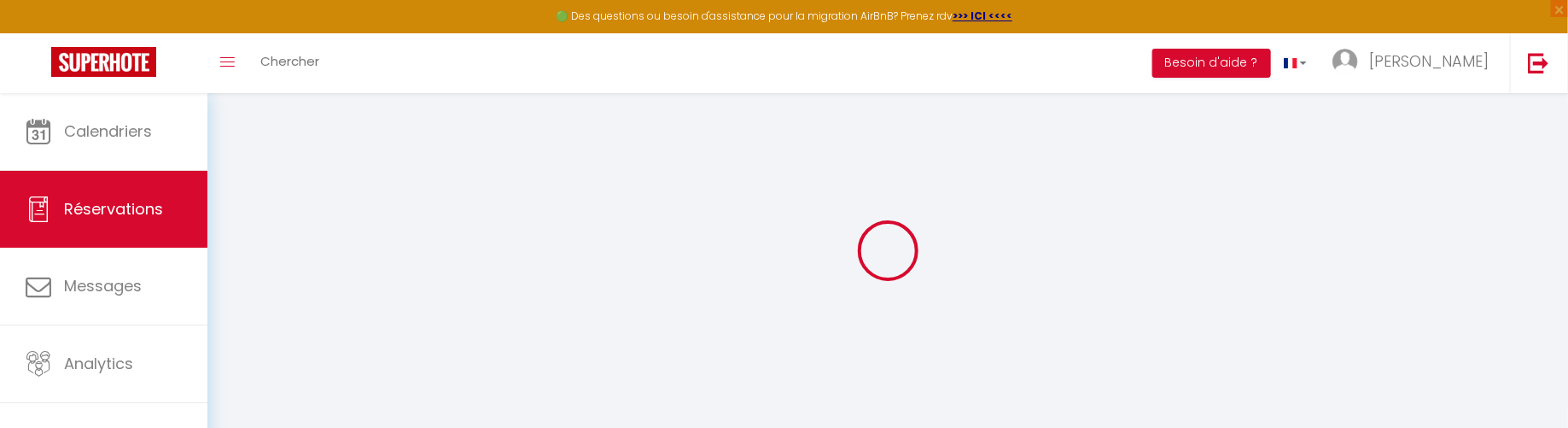
select select
checkbox input "false"
select select
type input "54"
type input "361.95"
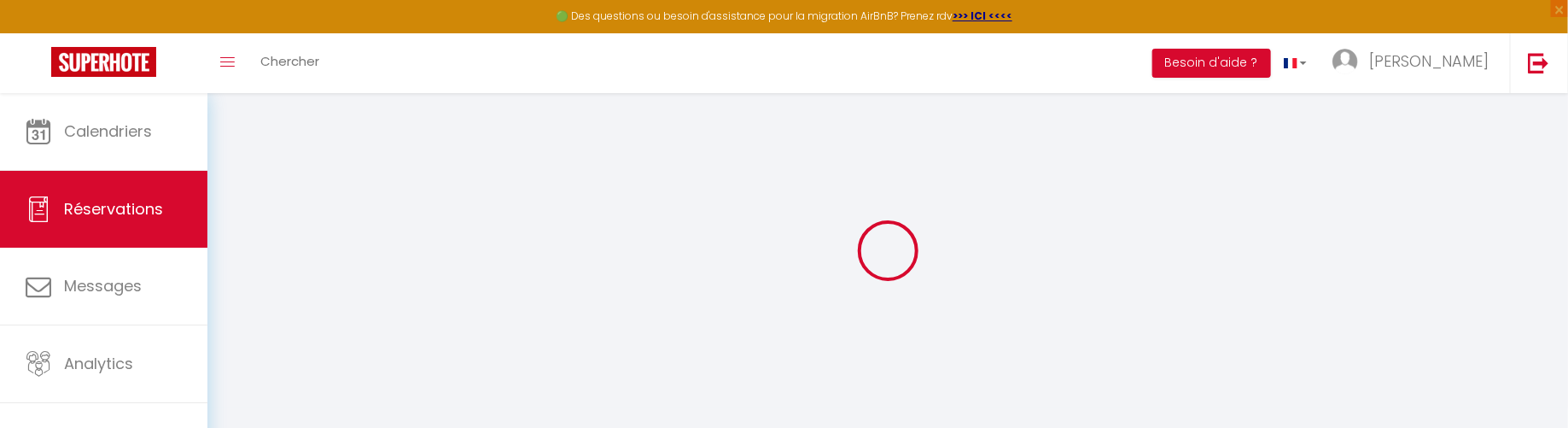
select select
checkbox input "false"
select select
checkbox input "false"
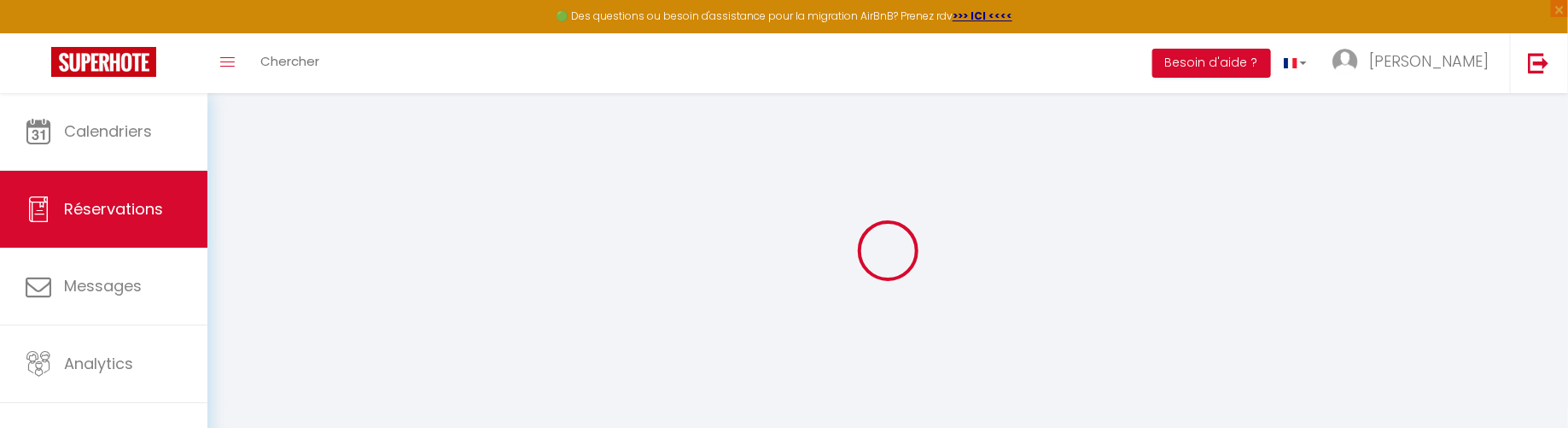
select select
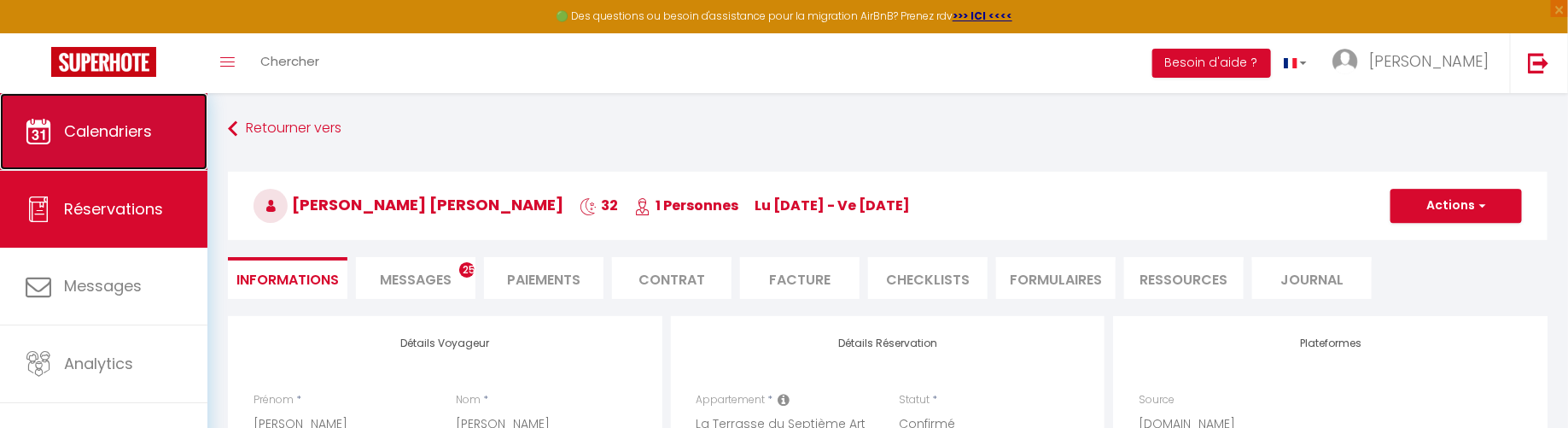
click at [115, 125] on span "Calendriers" at bounding box center [107, 131] width 88 height 21
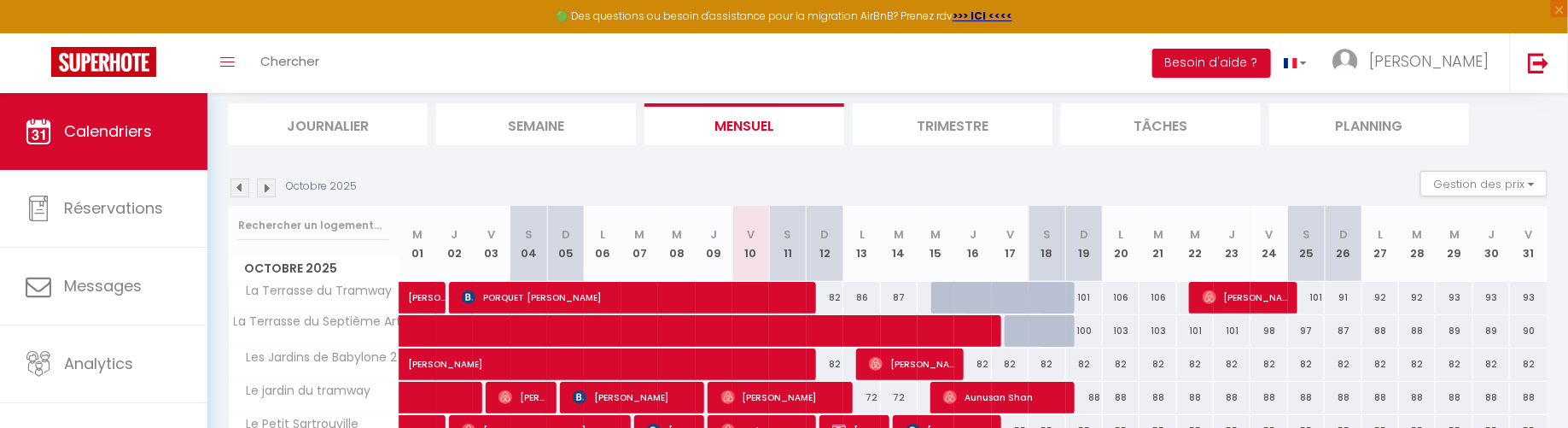
scroll to position [109, 0]
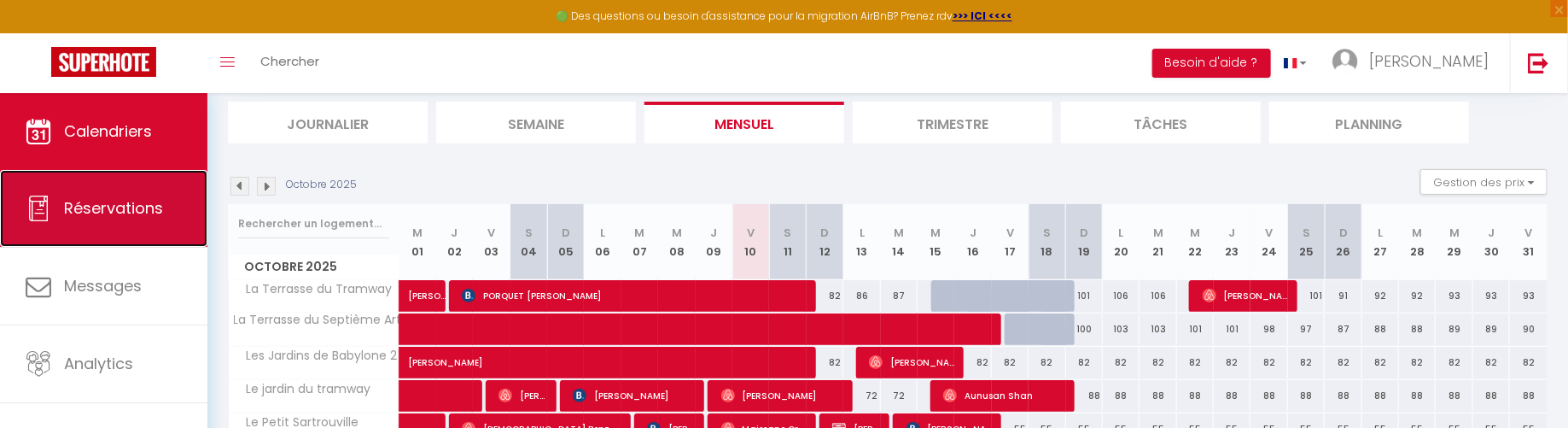
click at [89, 233] on link "Réservations" at bounding box center [104, 208] width 207 height 77
select select "not_cancelled"
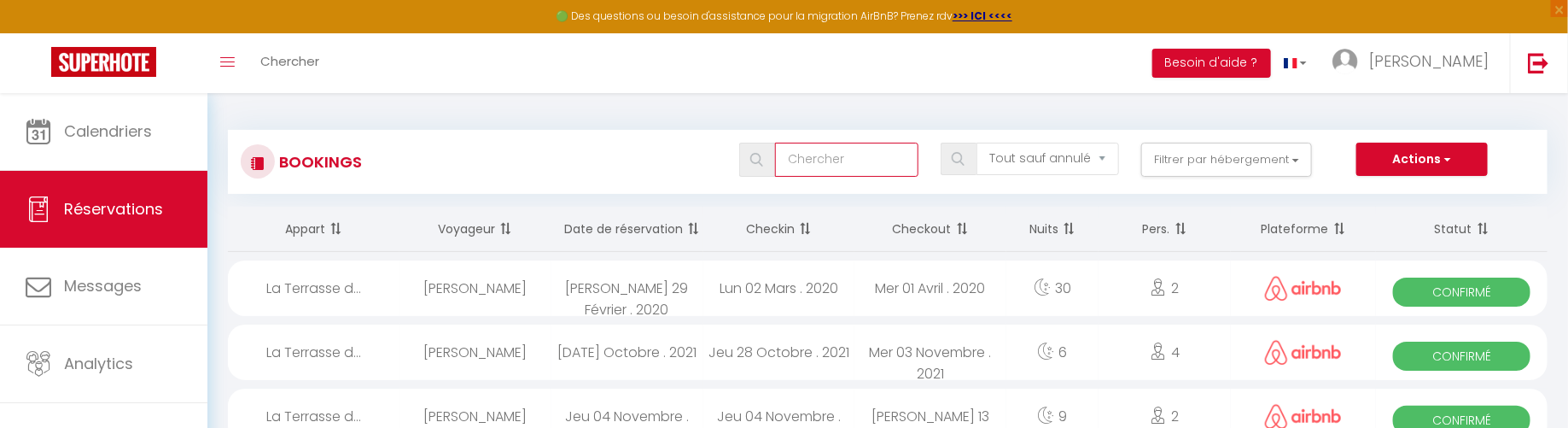
click at [808, 153] on input "text" at bounding box center [847, 159] width 143 height 34
type input "[PERSON_NAME]"
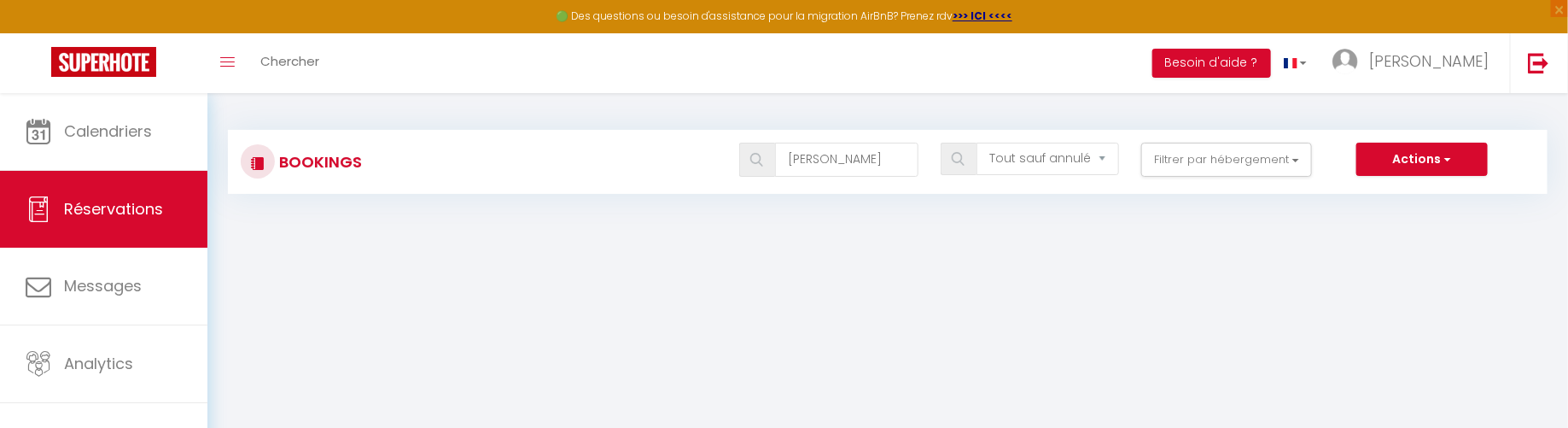
click at [662, 166] on div "[PERSON_NAME] les statuts Annulé Confirmé Non Confirmé Tout sauf annulé No Show…" at bounding box center [942, 159] width 1207 height 34
click at [834, 161] on input "[PERSON_NAME]" at bounding box center [847, 159] width 143 height 34
type input "[PERSON_NAME]"
checkbox input "false"
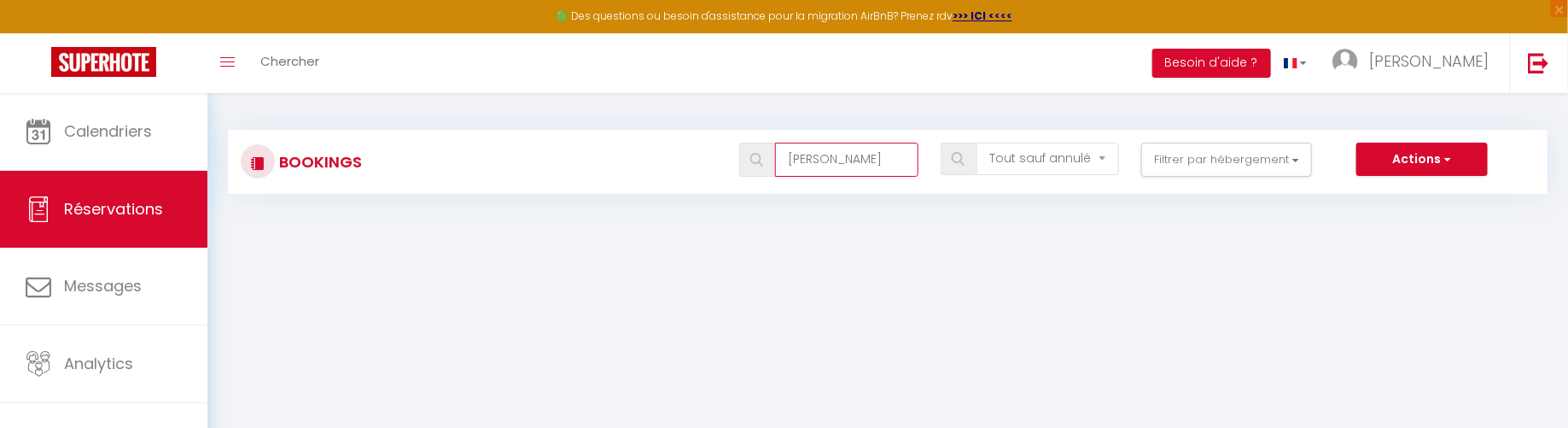
checkbox input "false"
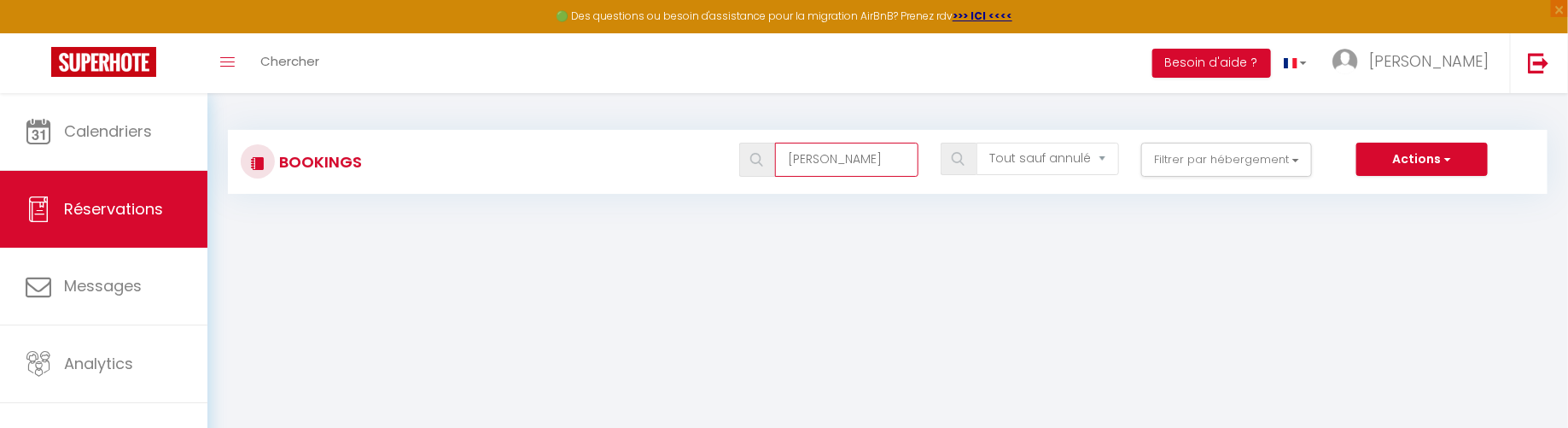
checkbox input "false"
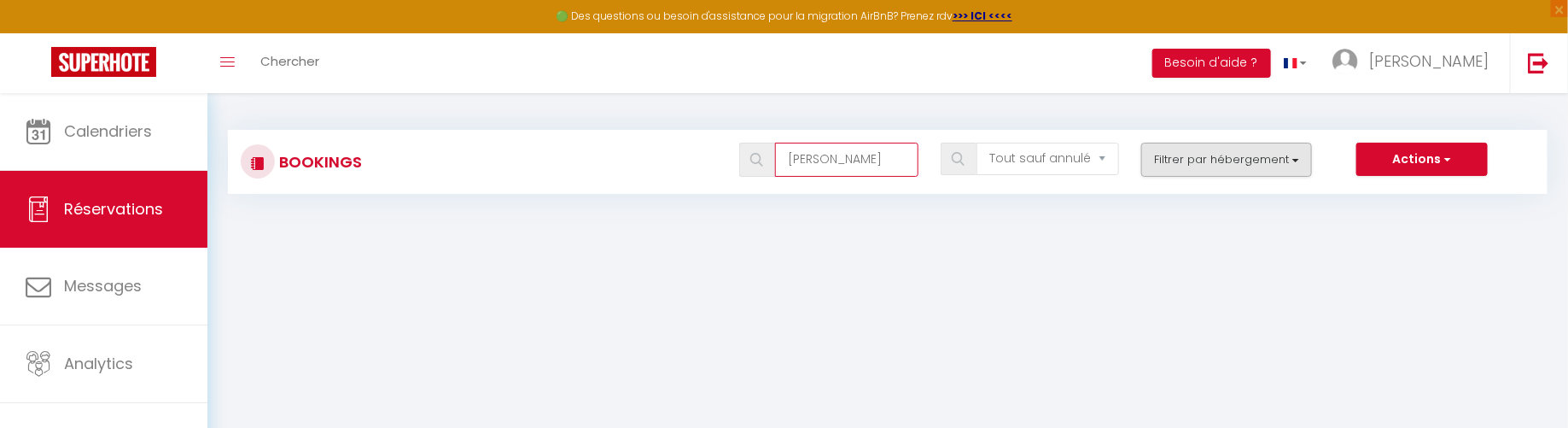
type input "[PERSON_NAME]"
click at [1185, 159] on button "Filtrer par hébergement" at bounding box center [1226, 159] width 170 height 34
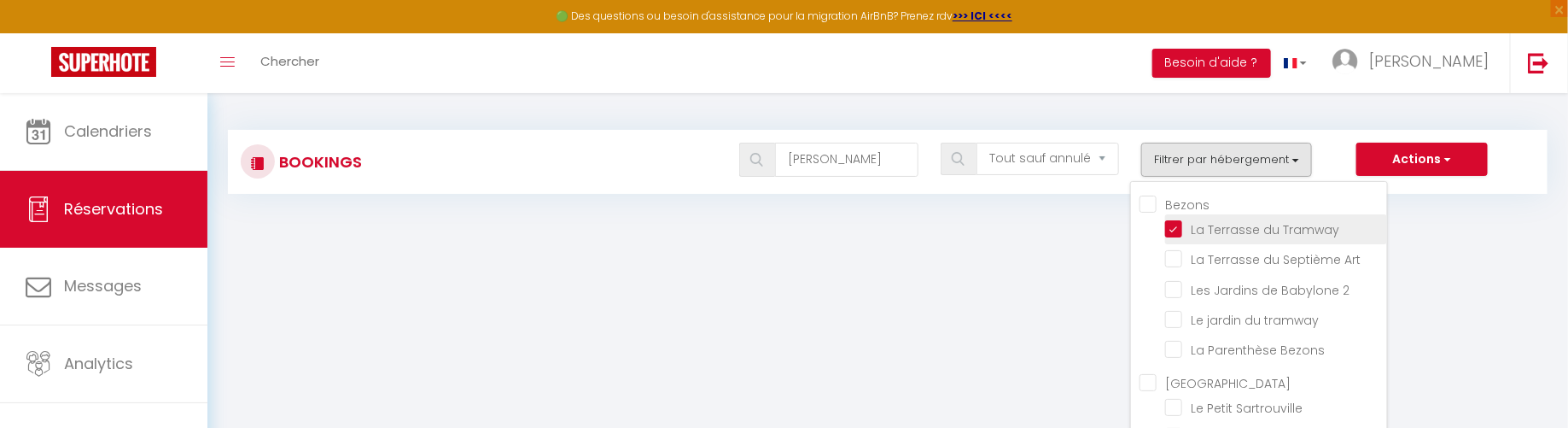
click at [1173, 229] on input "La Terrasse du Tramway" at bounding box center [1276, 228] width 222 height 17
checkbox input "false"
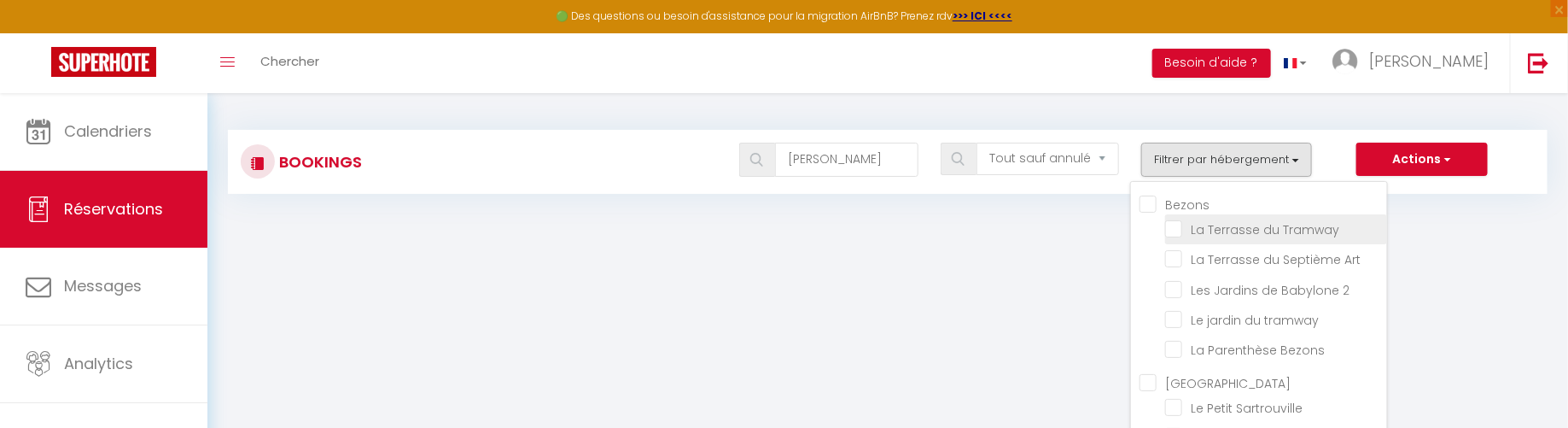
checkbox input "false"
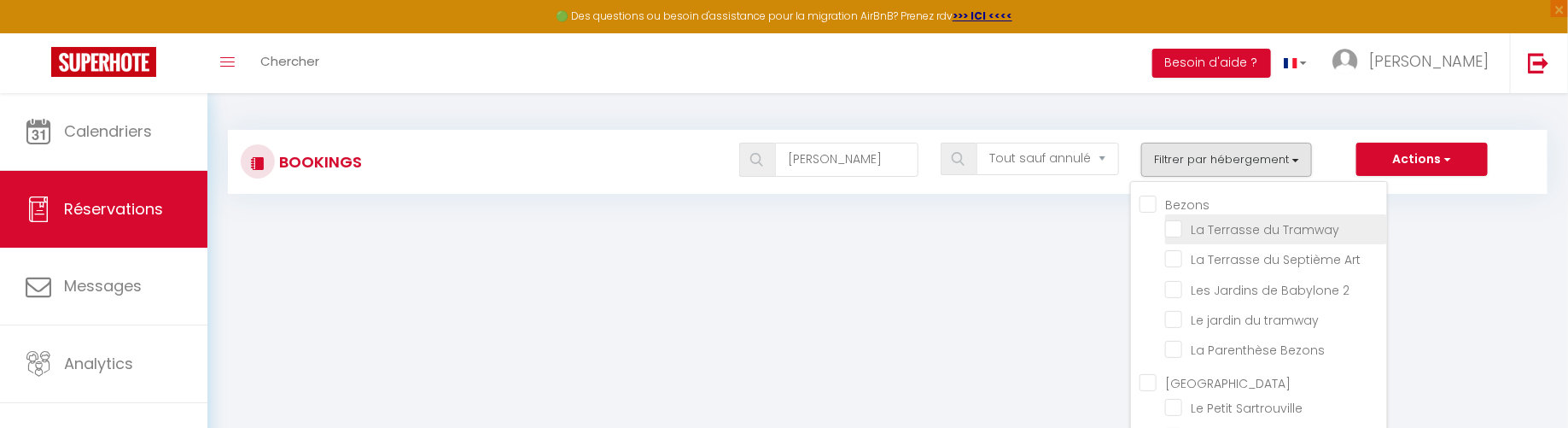
checkbox input "false"
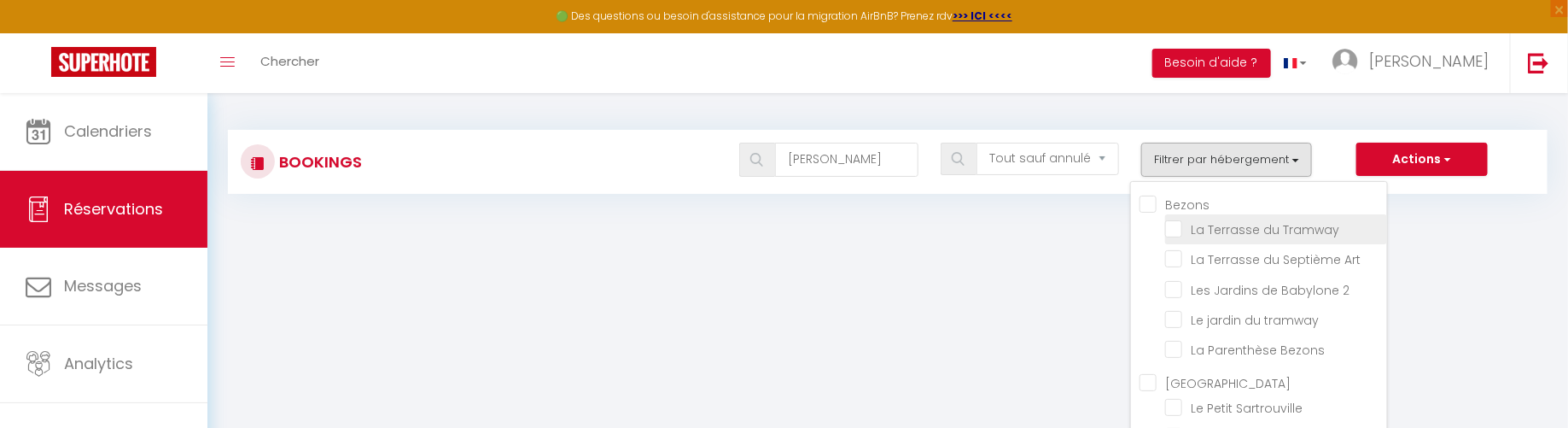
checkbox input "false"
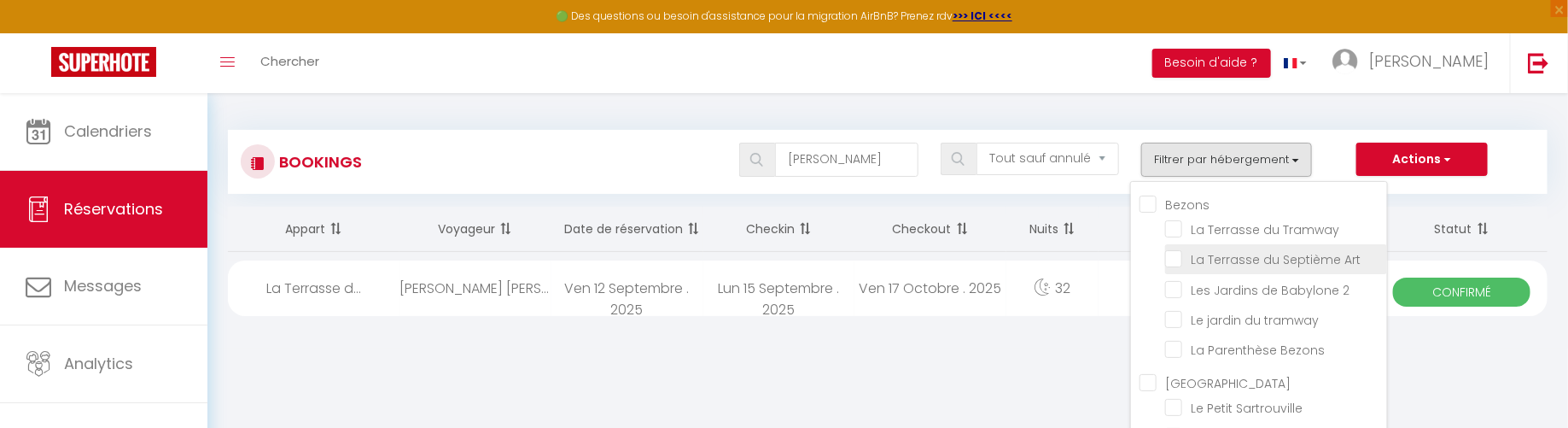
click at [1180, 259] on input "La Terrasse du Septième Art" at bounding box center [1276, 258] width 222 height 17
checkbox input "true"
checkbox input "false"
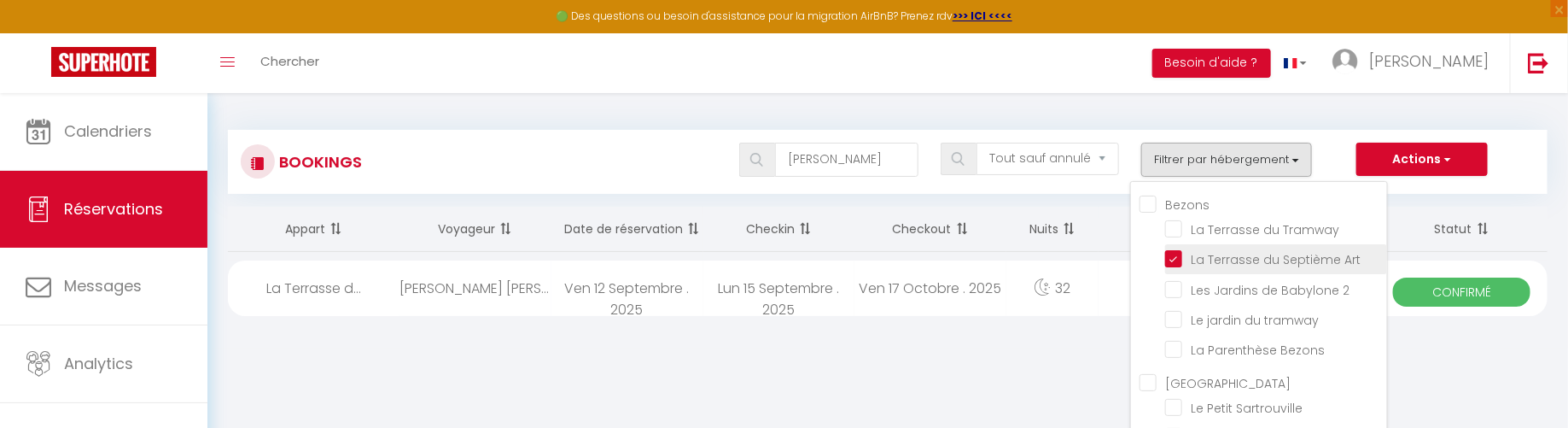
checkbox input "false"
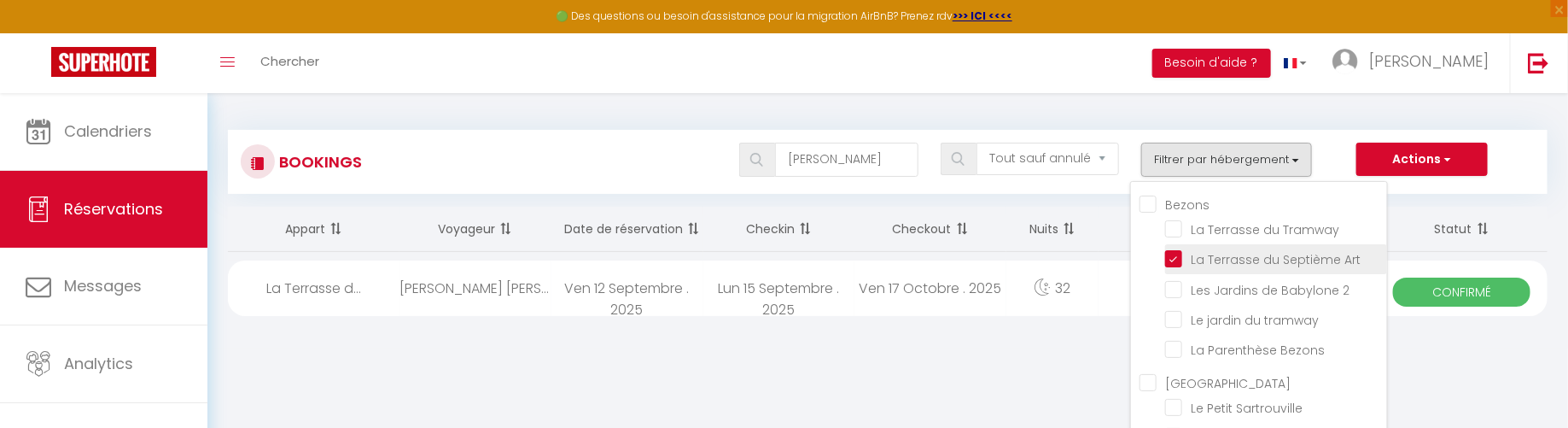
checkbox input "false"
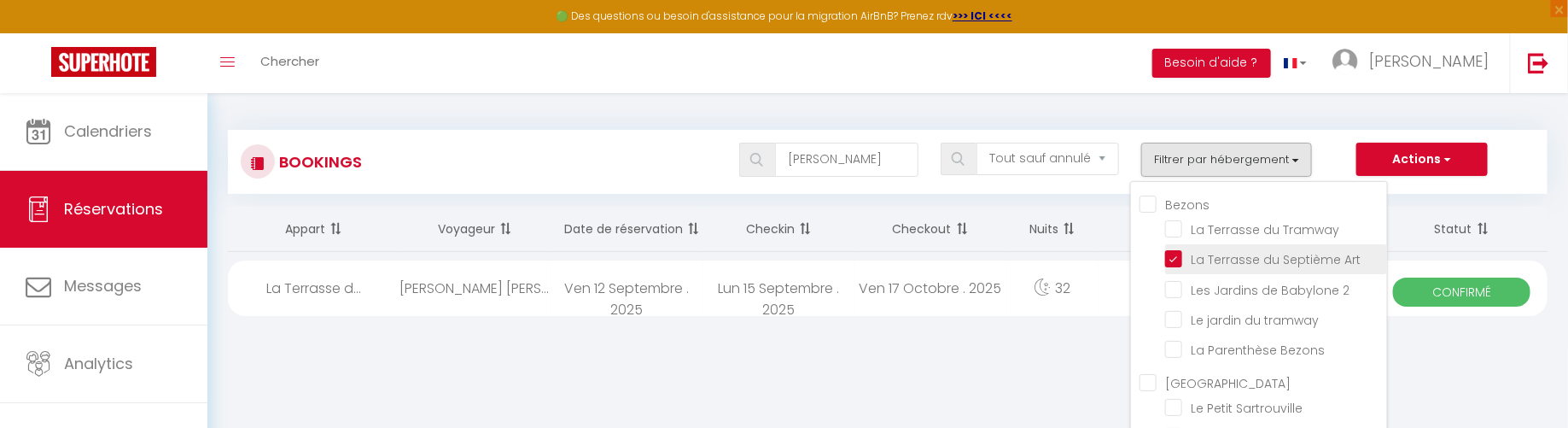
checkbox input "false"
click at [1175, 253] on input "La Terrasse du Septième Art" at bounding box center [1276, 258] width 222 height 17
checkbox input "false"
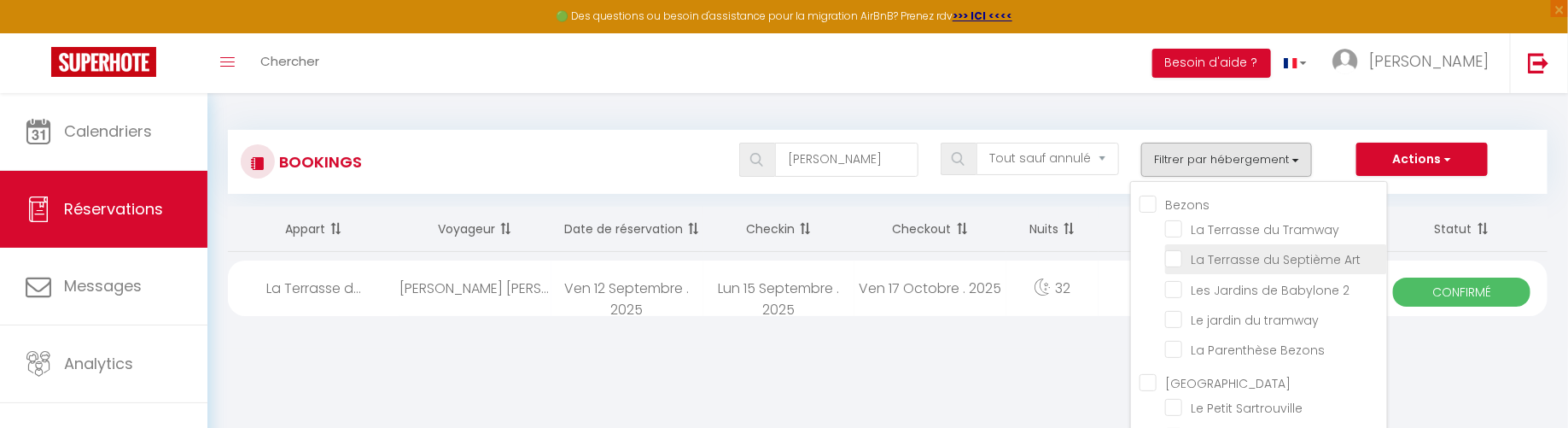
checkbox input "false"
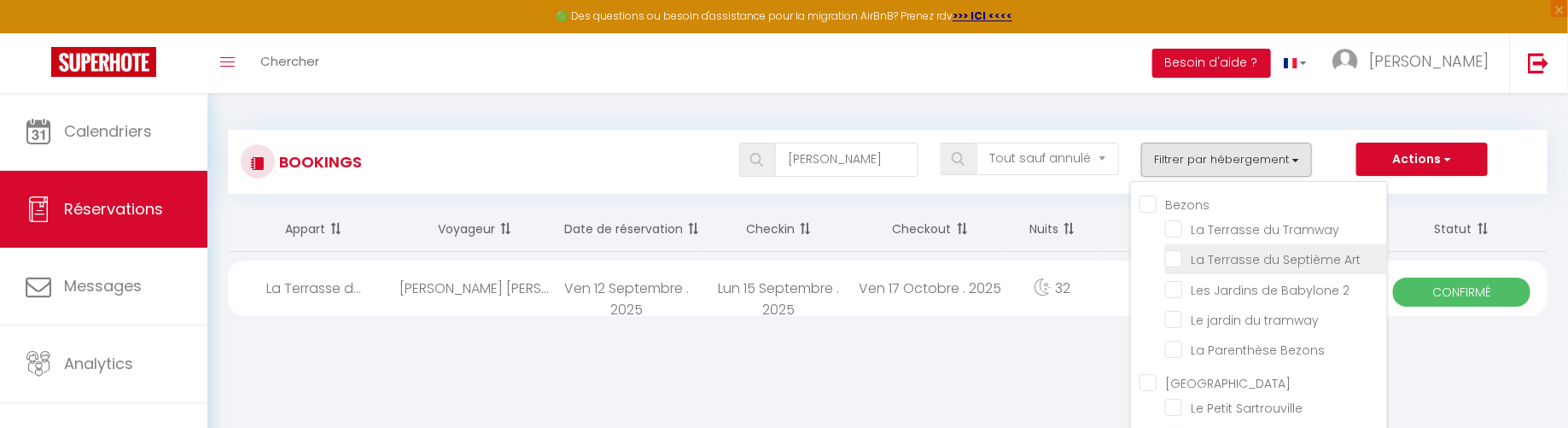
checkbox input "false"
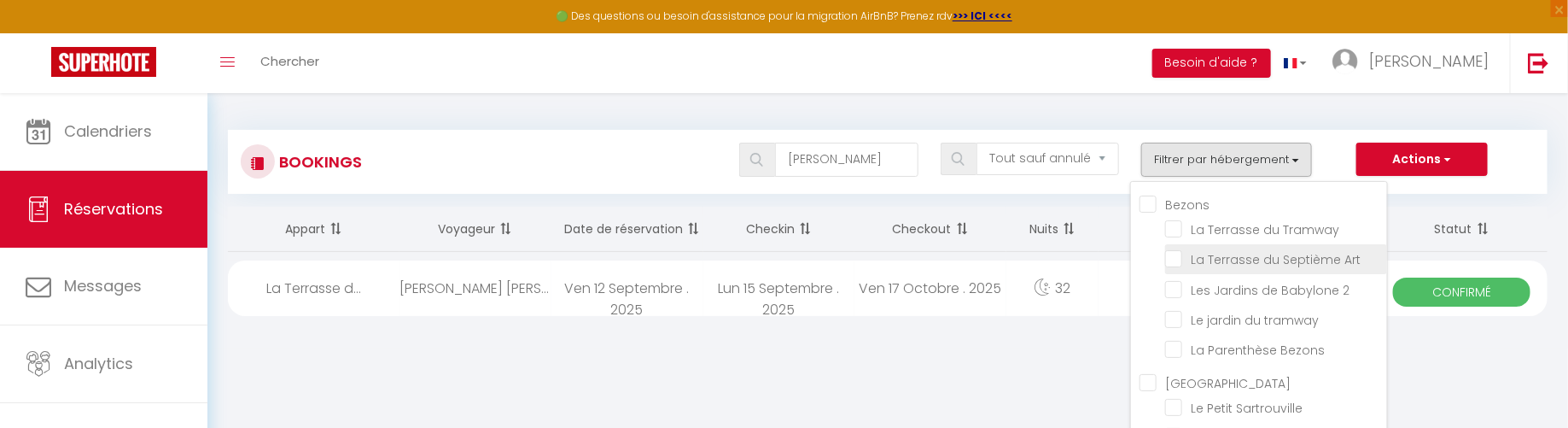
checkbox input "false"
click at [667, 159] on div "[PERSON_NAME] les statuts Annulé Confirmé Non Confirmé Tout sauf annulé No Show…" at bounding box center [942, 159] width 1207 height 34
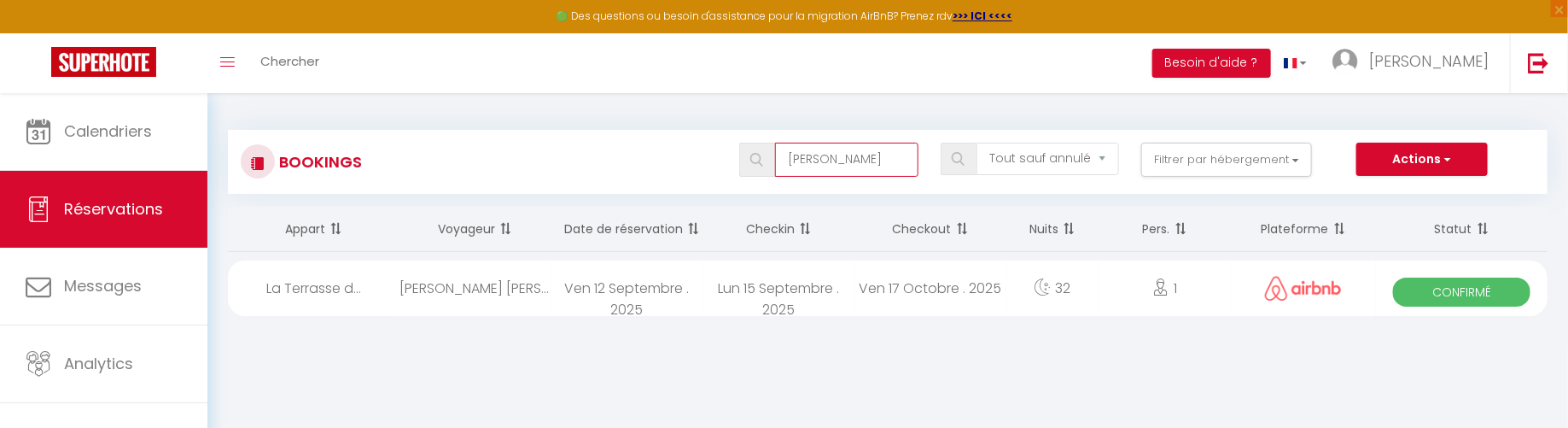
click at [846, 164] on input "[PERSON_NAME]" at bounding box center [847, 159] width 143 height 34
type input "[PERSON_NAME]"
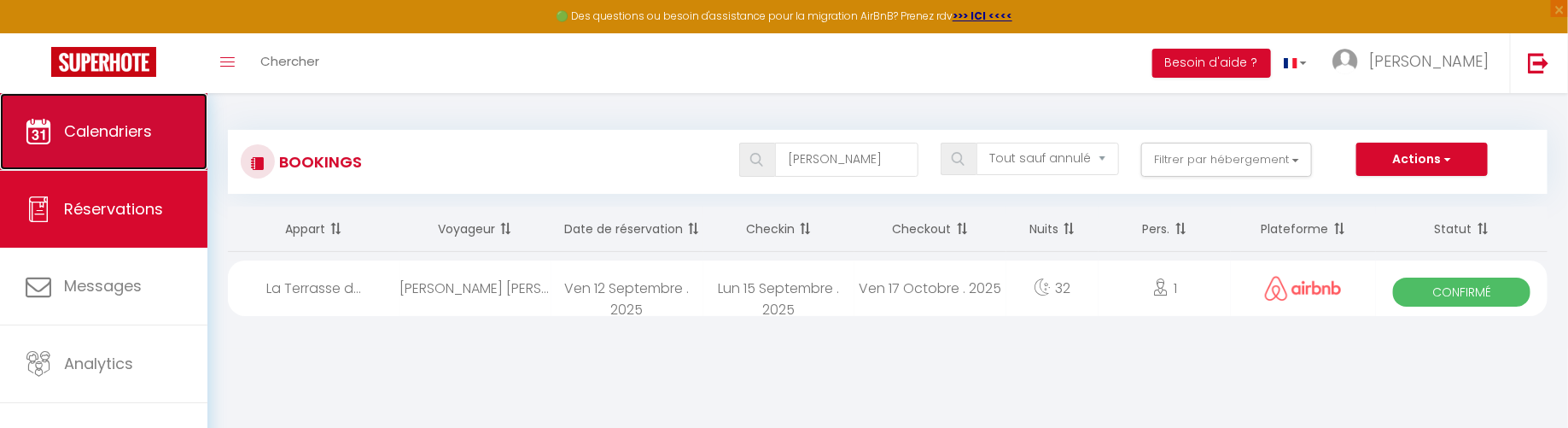
click at [157, 149] on link "Calendriers" at bounding box center [104, 131] width 207 height 77
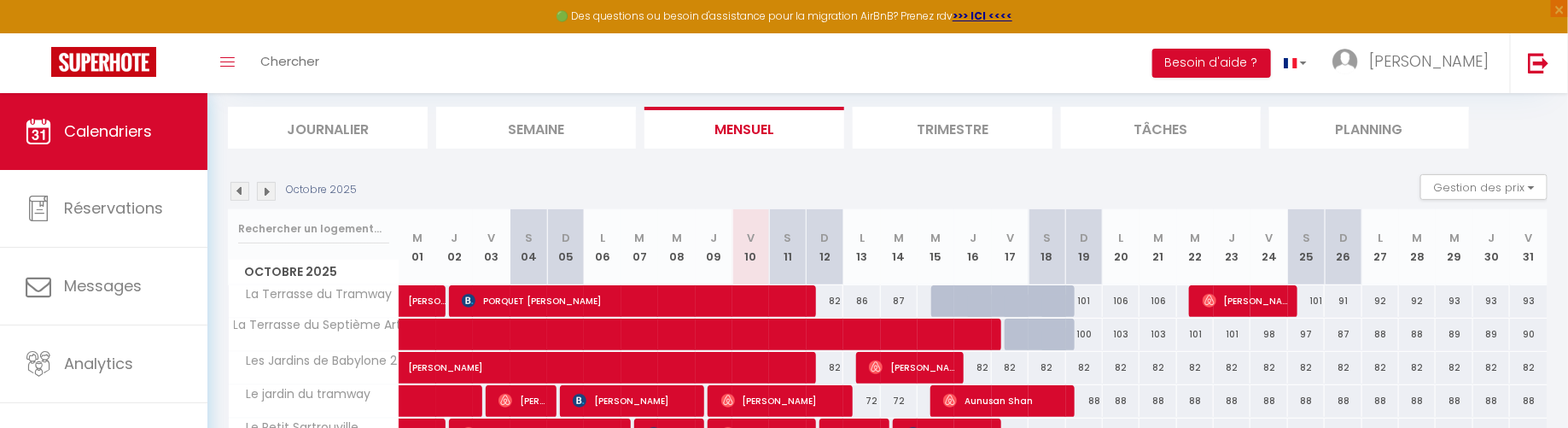
scroll to position [107, 0]
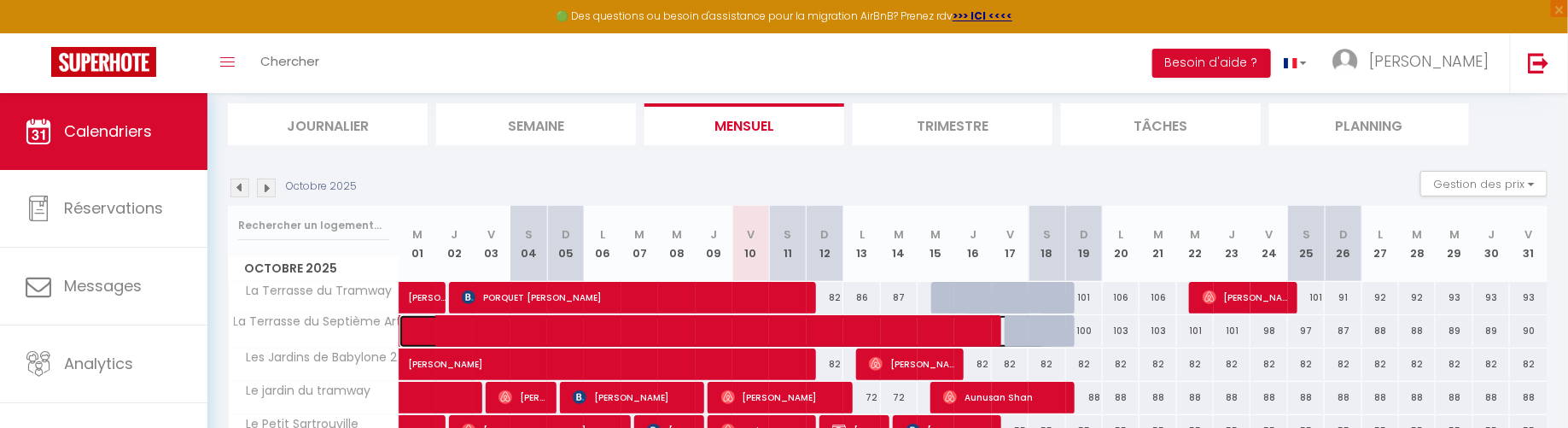
click at [583, 330] on span at bounding box center [739, 331] width 628 height 32
select select "OK"
select select "0"
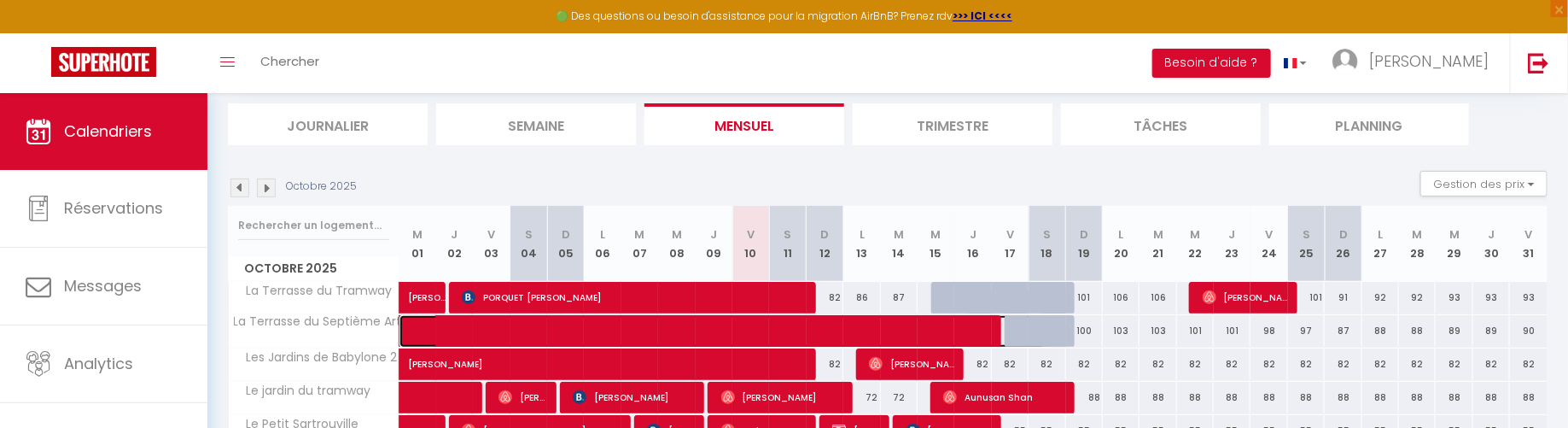
select select "1"
select select
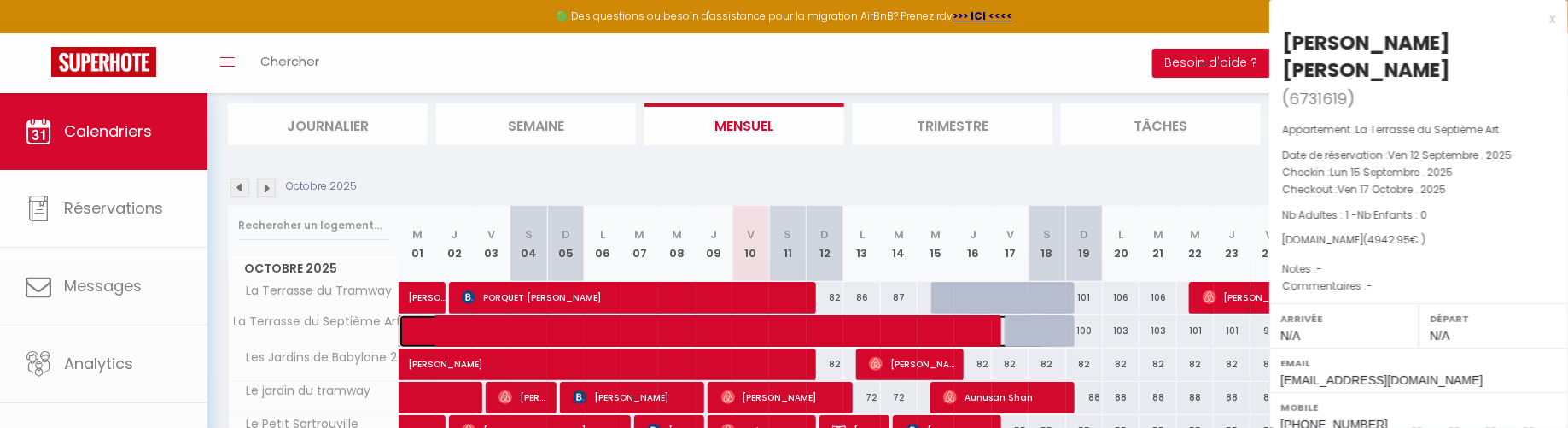
select select "14098"
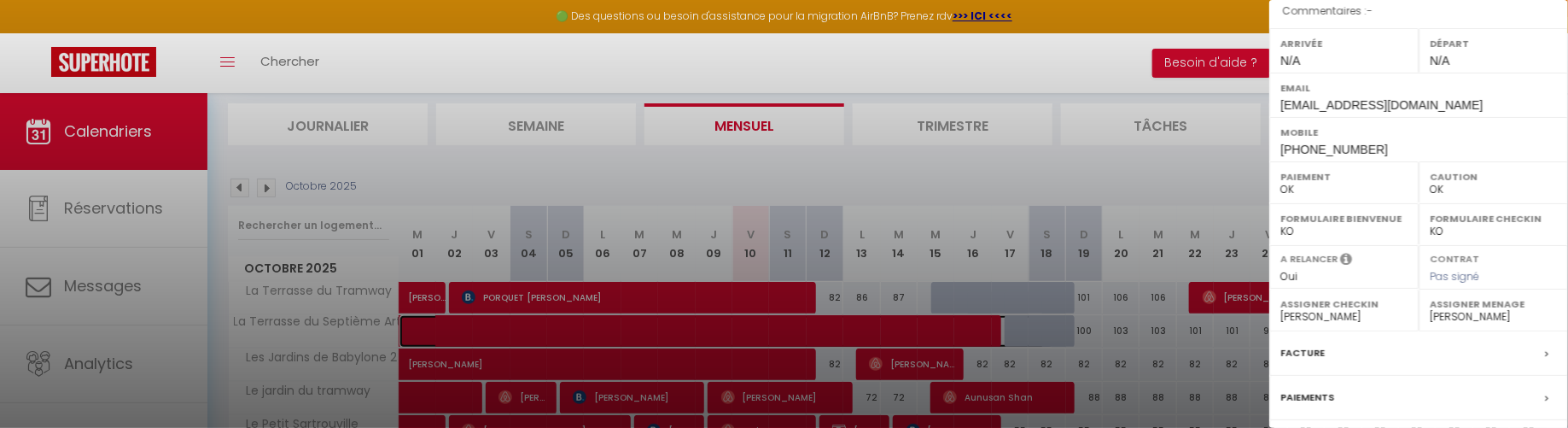
scroll to position [362, 0]
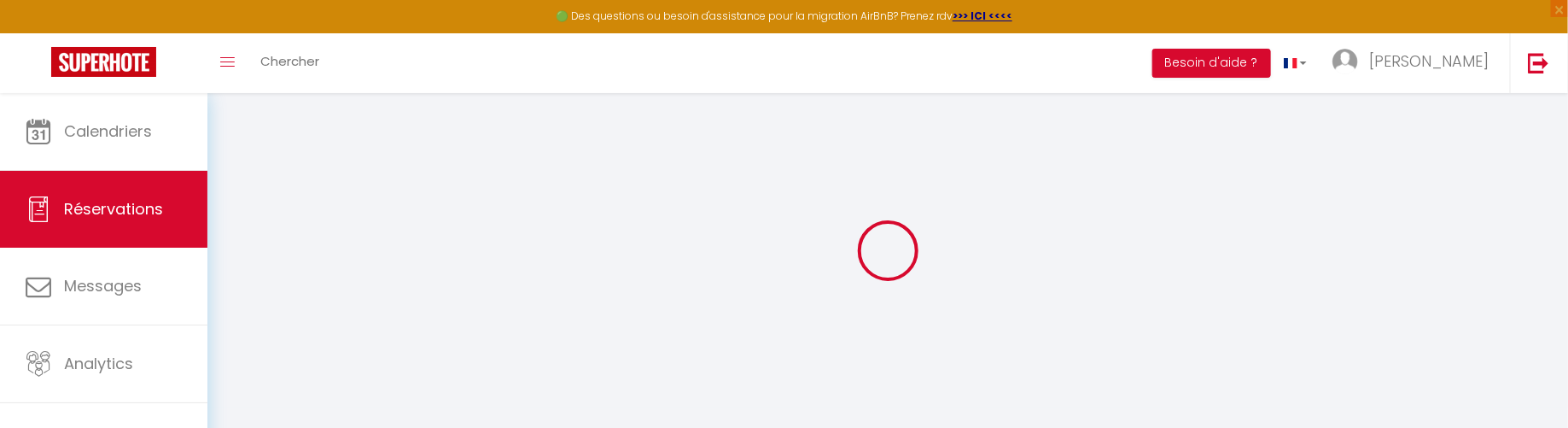
type input "[PERSON_NAME]"
type input "[EMAIL_ADDRESS][DOMAIN_NAME]"
type input "[PHONE_NUMBER]"
select select
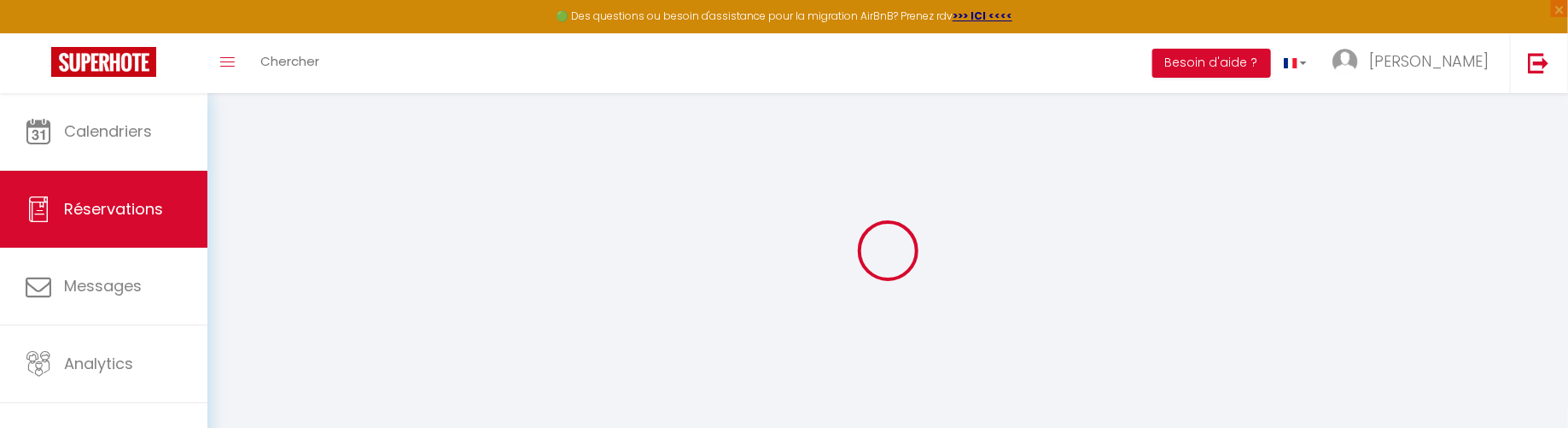
type input "555.89"
select select "22393"
select select "1"
select select
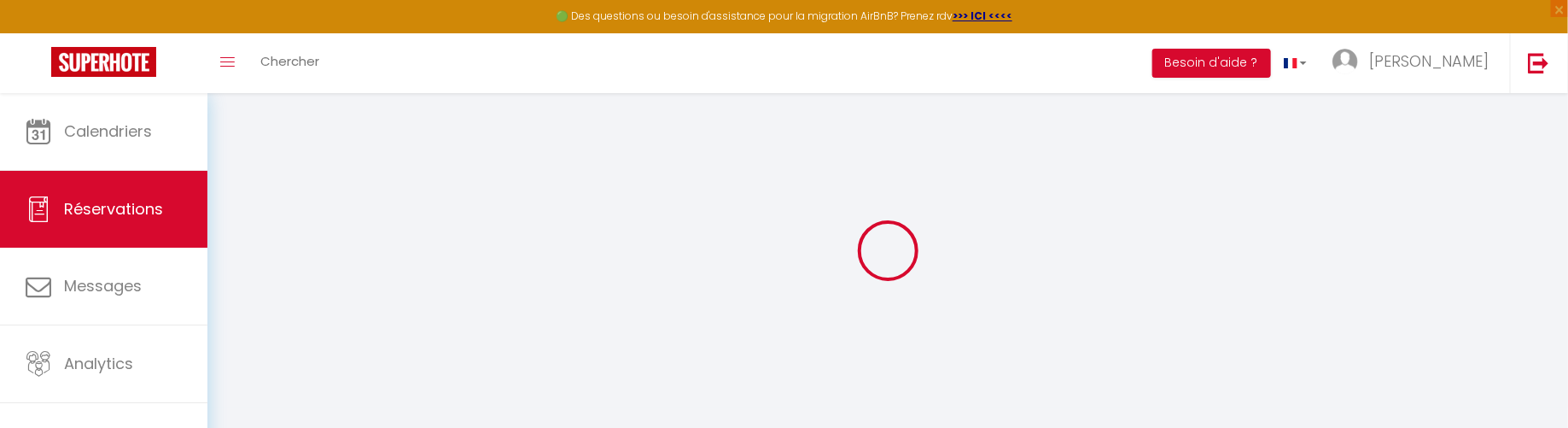
type input "1"
select select "12"
select select
type input "4527"
checkbox input "false"
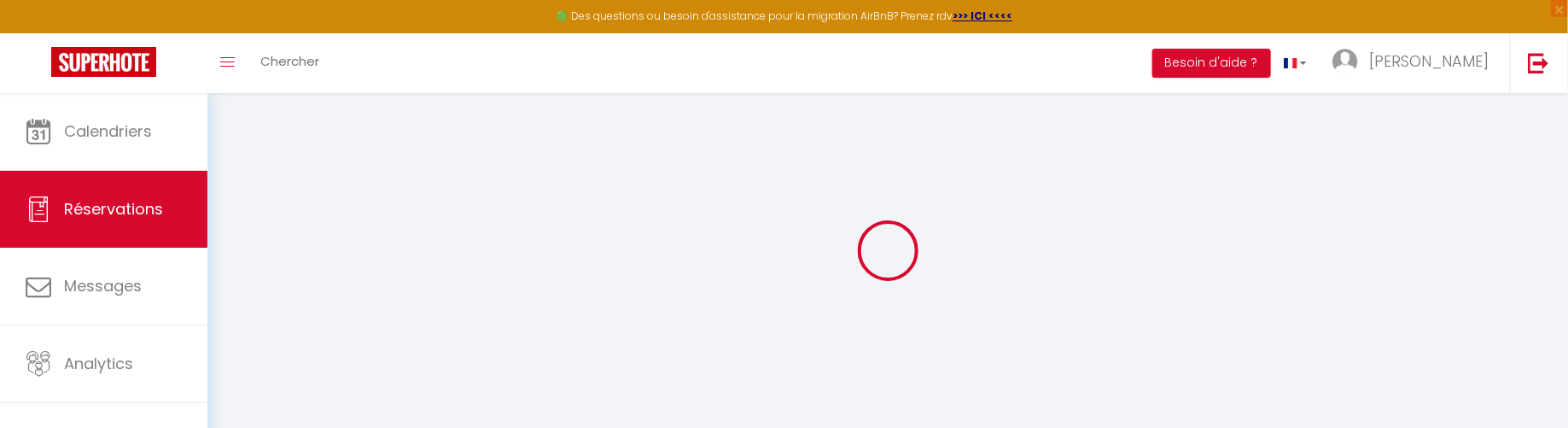
type input "814.86"
select select "1"
type input "40"
type input "0"
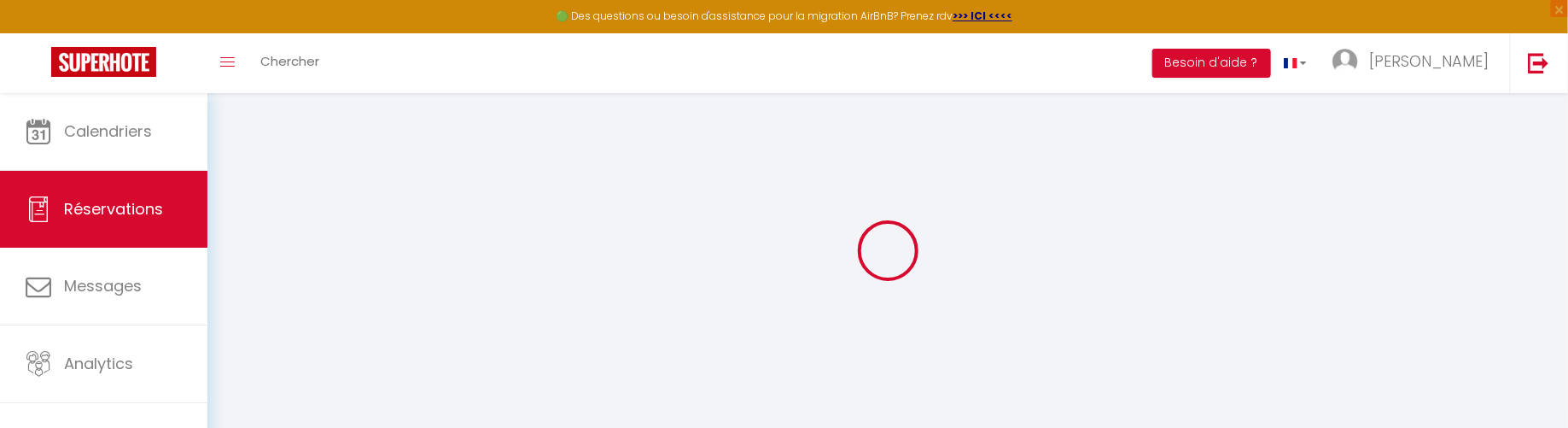
select select
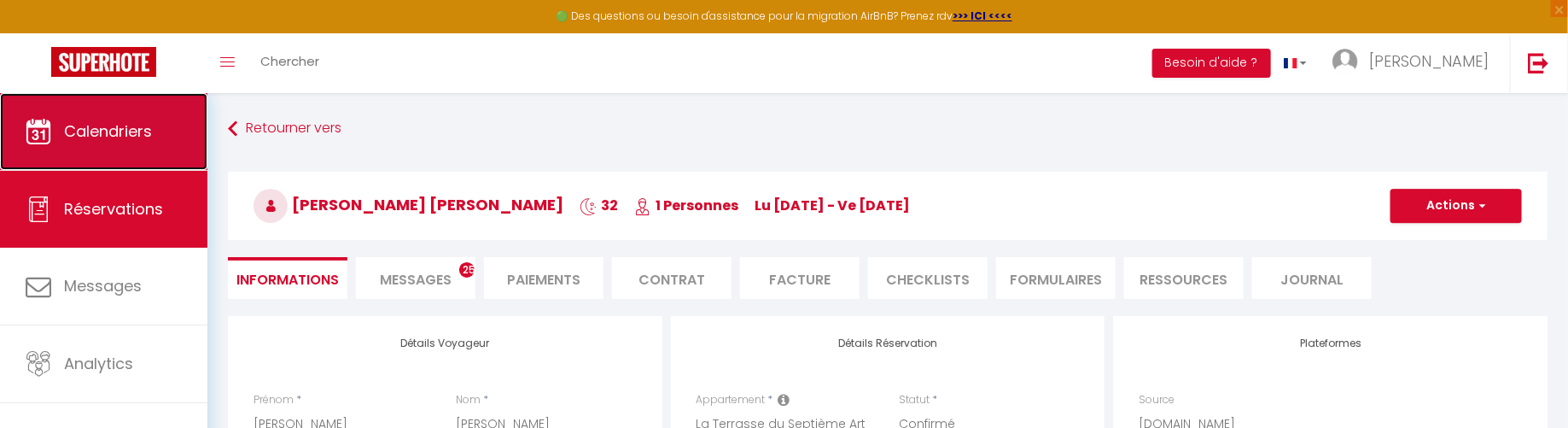
click at [87, 129] on span "Calendriers" at bounding box center [107, 131] width 88 height 21
